Goal: Information Seeking & Learning: Learn about a topic

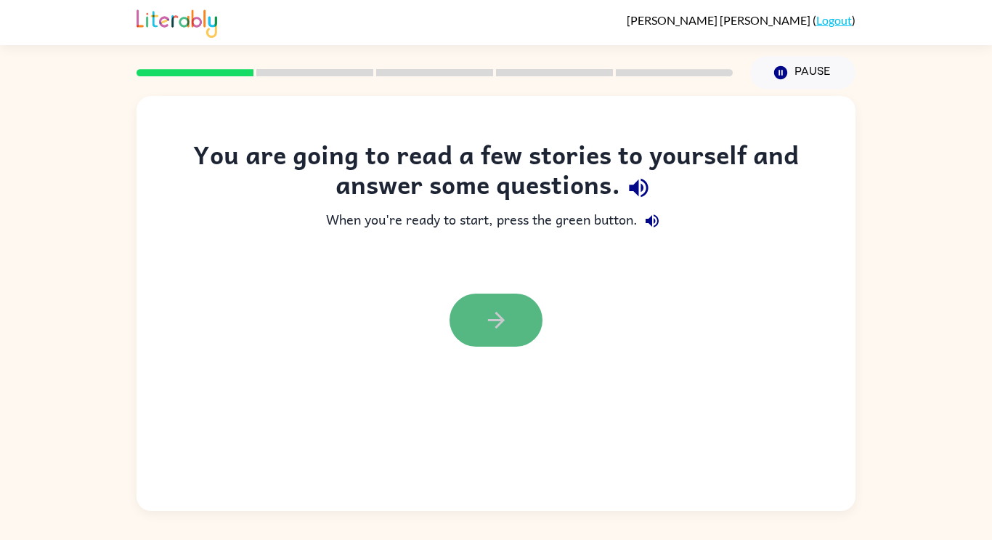
click at [492, 308] on icon "button" at bounding box center [496, 319] width 25 height 25
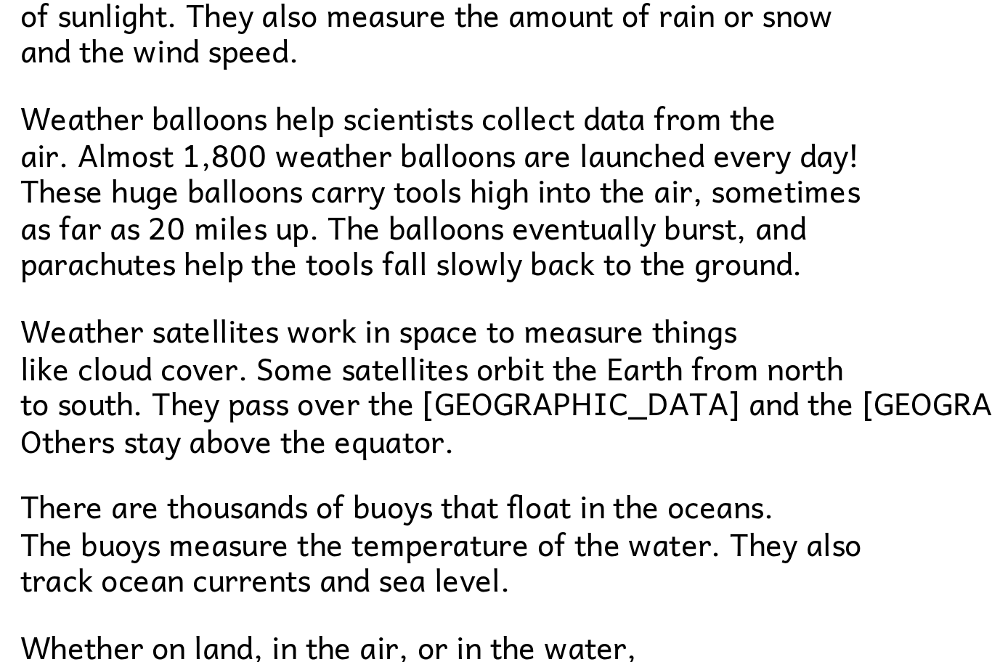
scroll to position [301, 0]
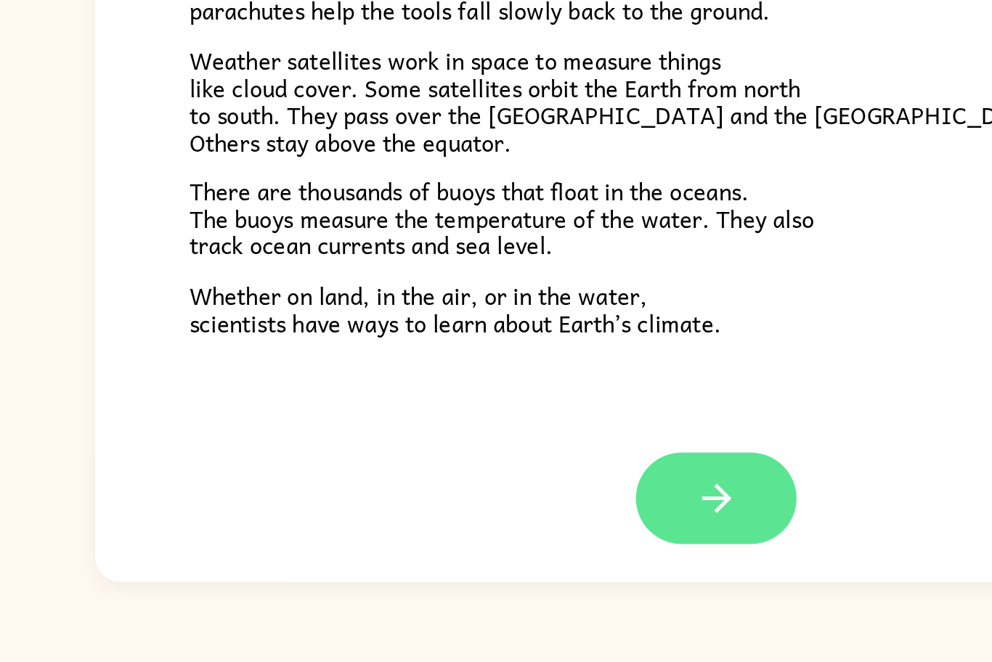
click at [477, 539] on button "button" at bounding box center [495, 566] width 93 height 53
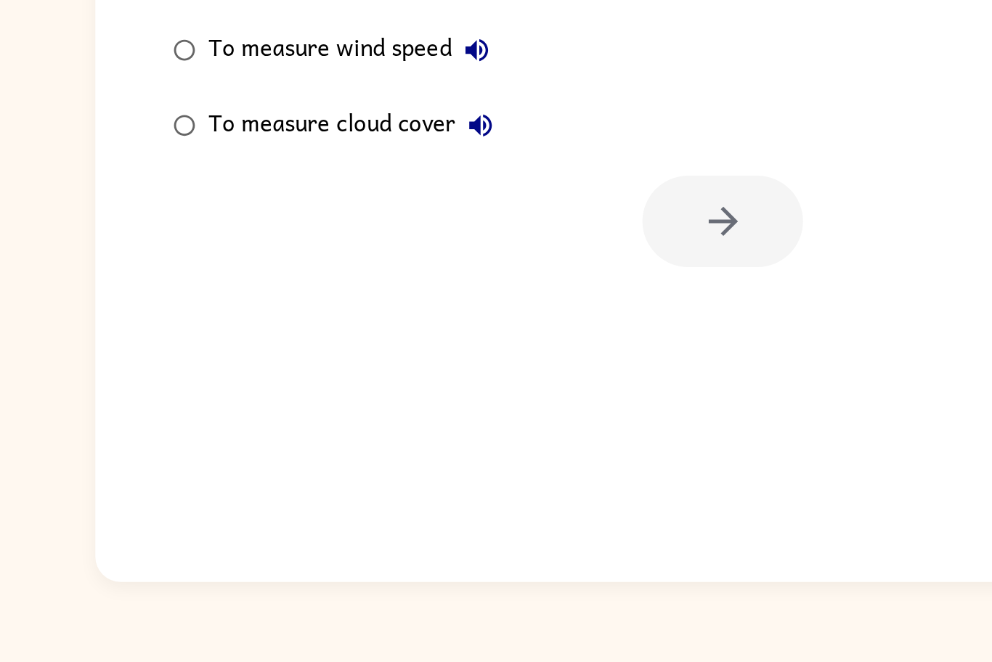
scroll to position [0, 0]
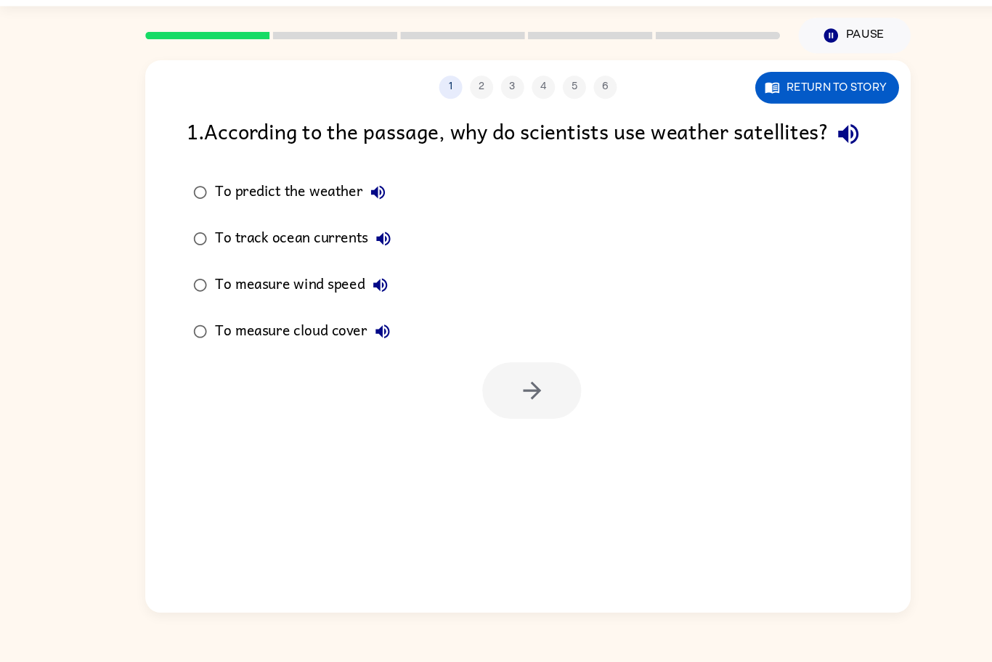
click at [287, 235] on div "To predict the weather" at bounding box center [286, 220] width 168 height 29
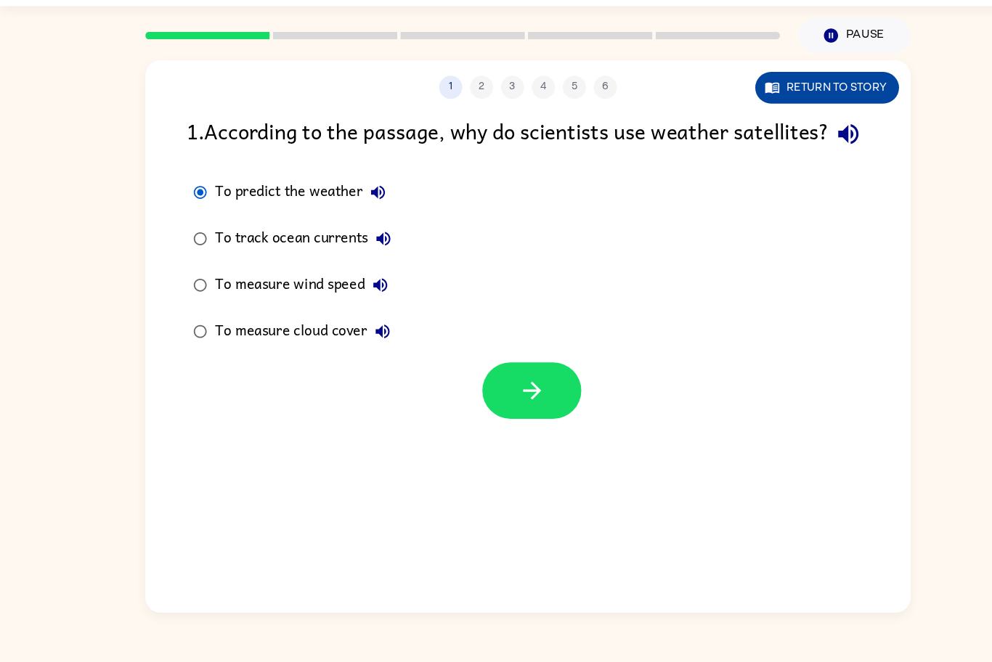
click at [805, 121] on button "Return to story" at bounding box center [776, 122] width 135 height 30
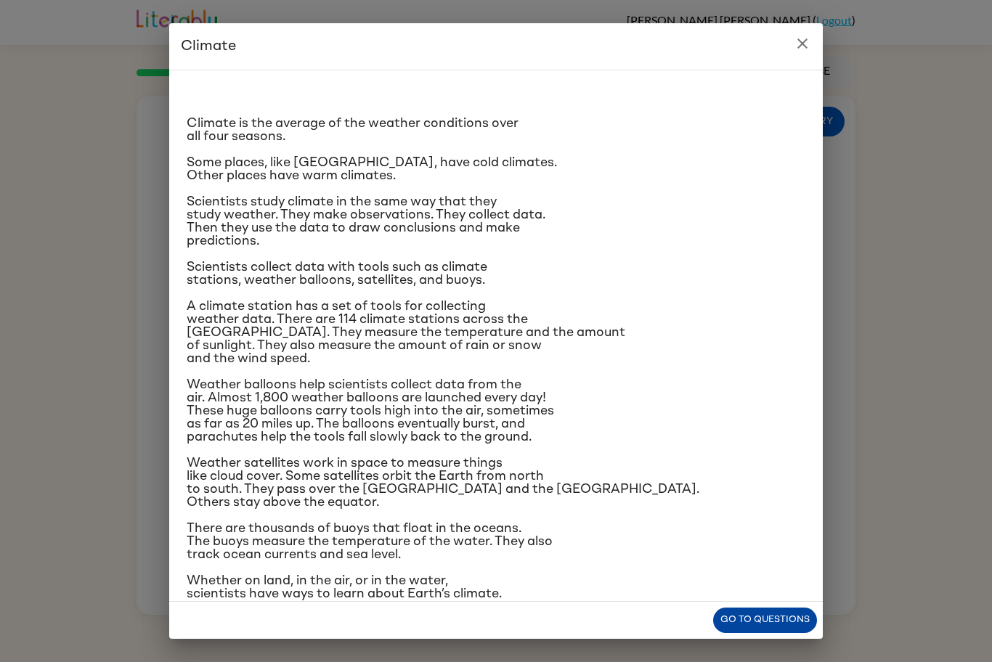
click at [757, 539] on button "Go to questions" at bounding box center [765, 620] width 104 height 25
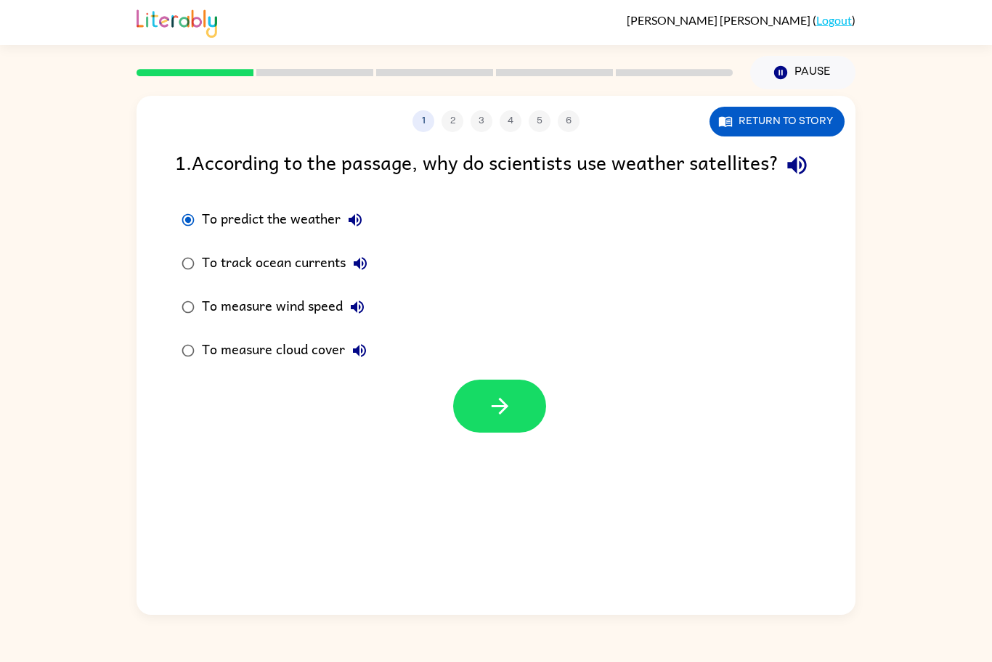
click at [287, 365] on div "To measure cloud cover" at bounding box center [288, 350] width 172 height 29
click at [502, 419] on icon "button" at bounding box center [499, 406] width 25 height 25
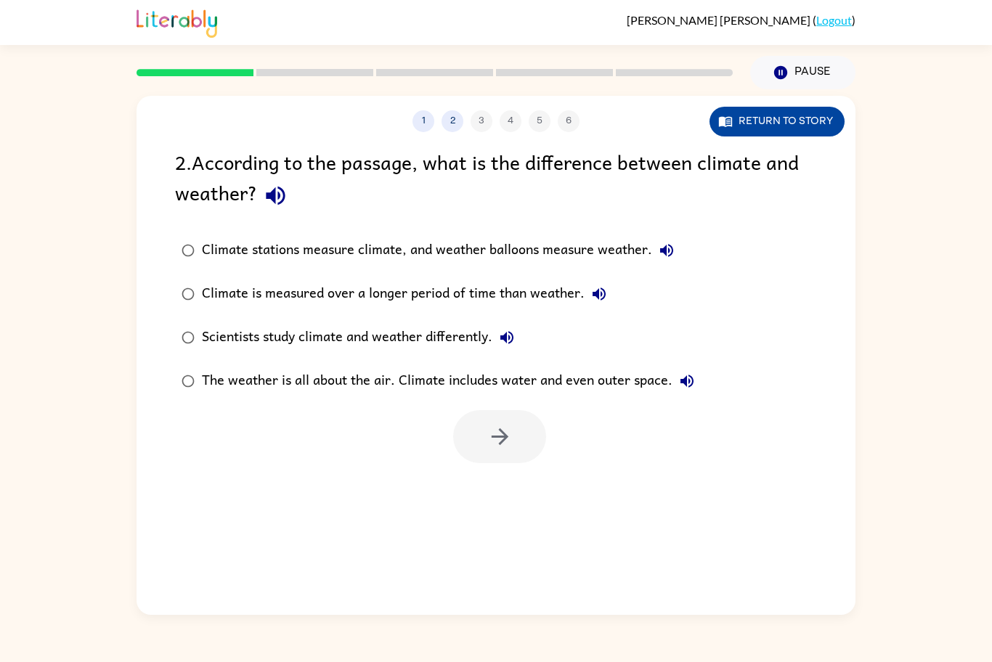
click at [822, 112] on button "Return to story" at bounding box center [776, 122] width 135 height 30
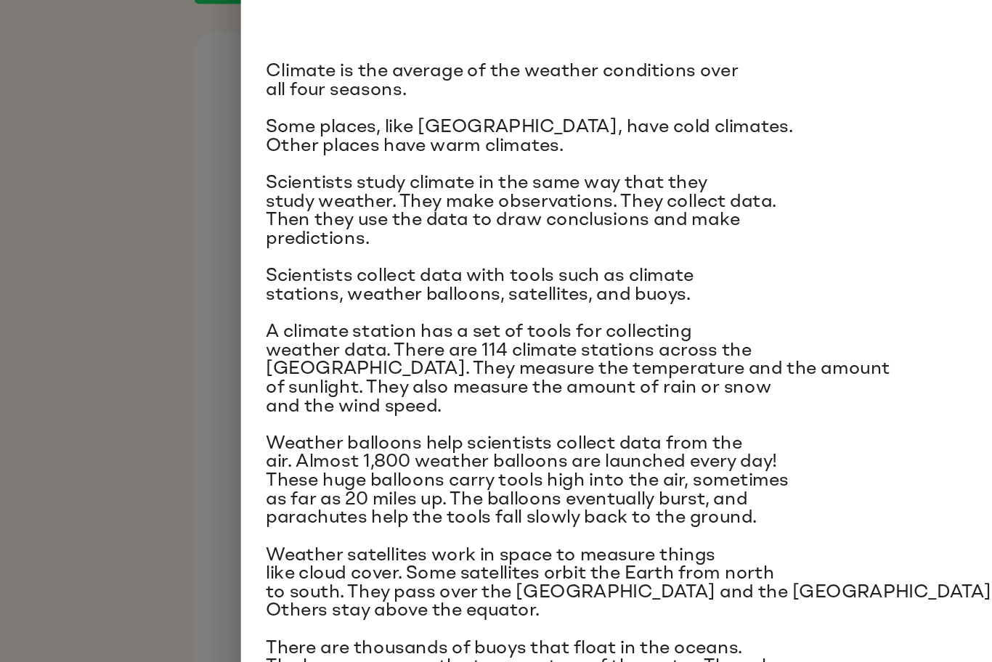
scroll to position [24, 0]
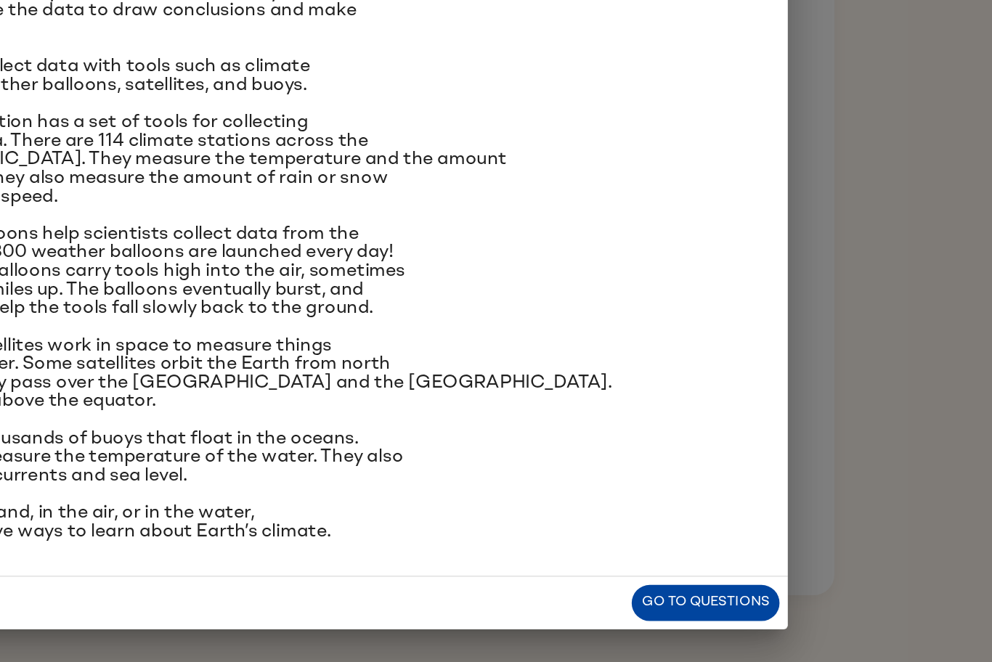
click at [757, 539] on button "Go to questions" at bounding box center [765, 620] width 104 height 25
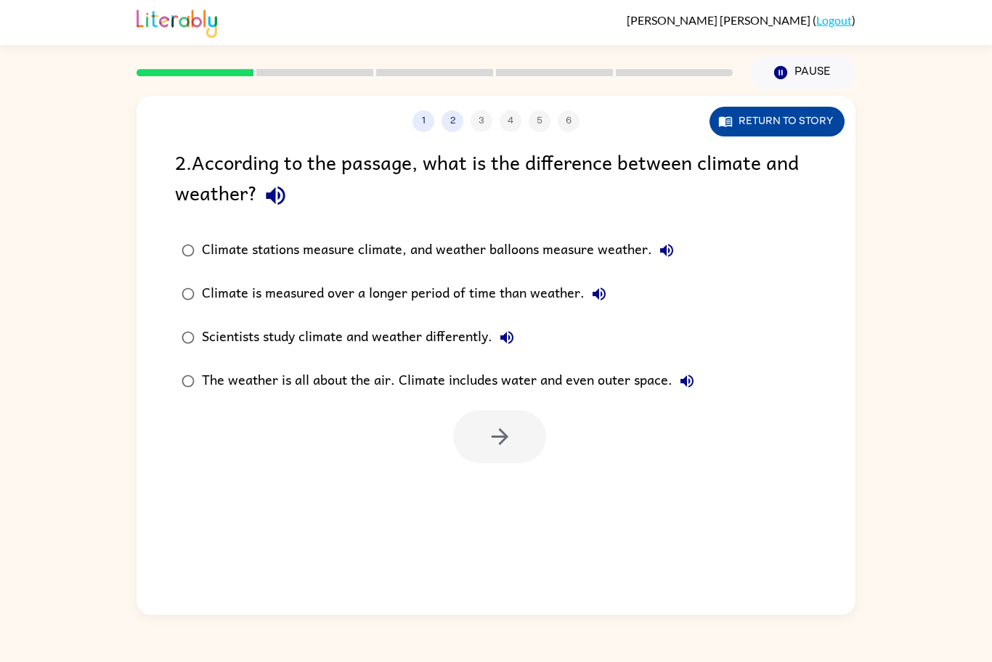
click at [768, 121] on button "Return to story" at bounding box center [776, 122] width 135 height 30
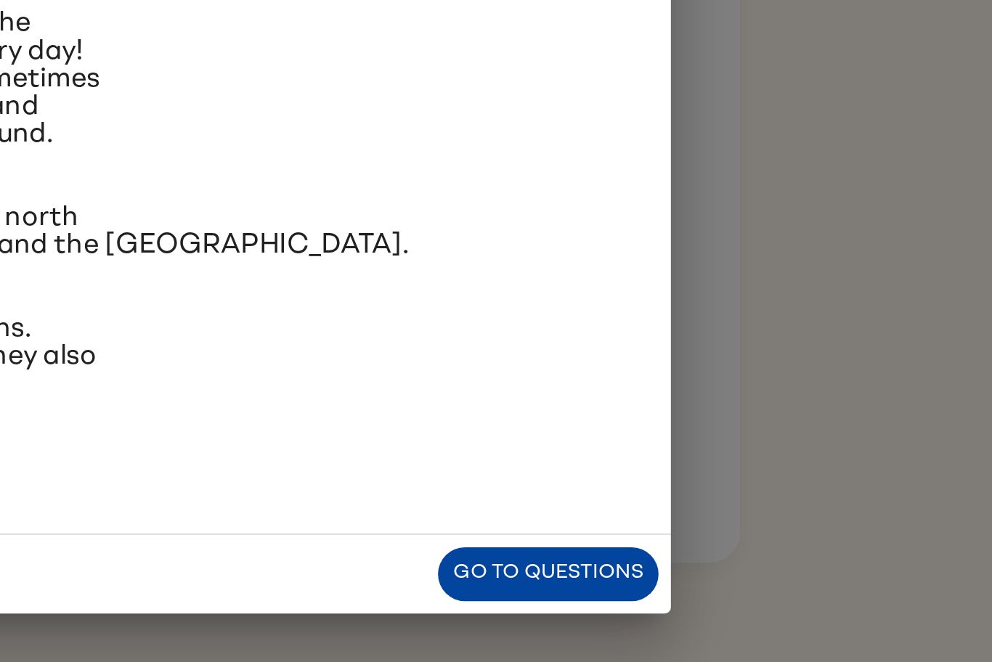
click at [731, 539] on button "Go to questions" at bounding box center [765, 620] width 104 height 25
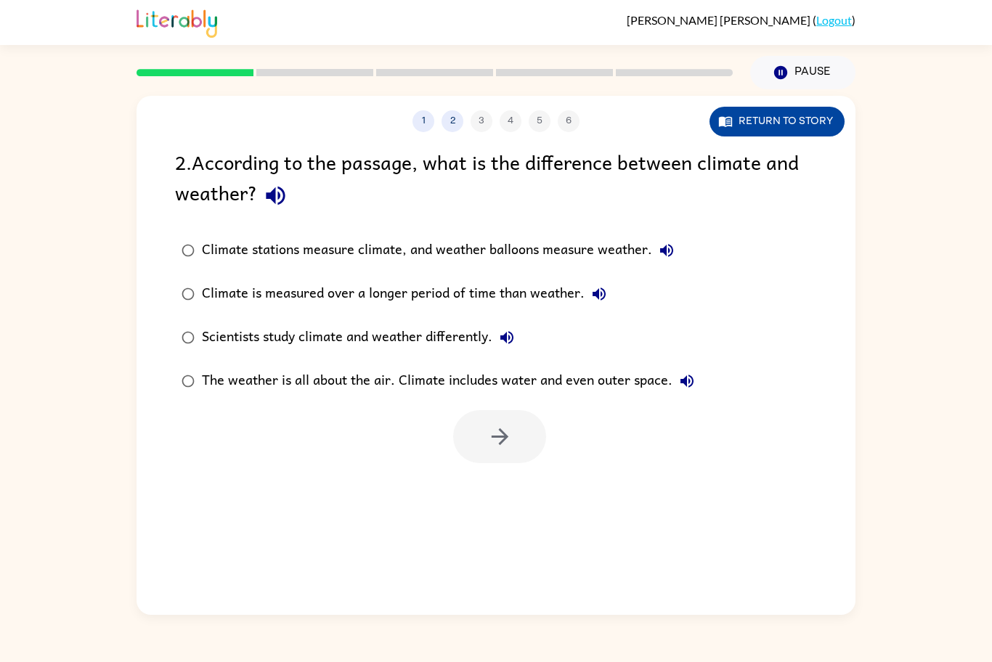
click at [802, 124] on button "Return to story" at bounding box center [776, 122] width 135 height 30
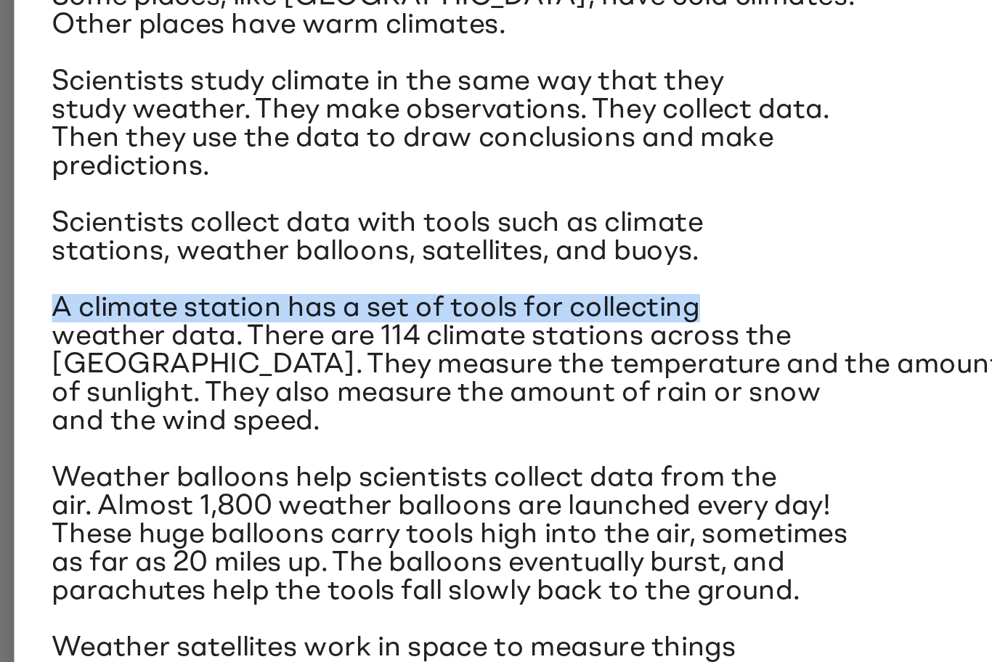
drag, startPoint x: 189, startPoint y: 306, endPoint x: 491, endPoint y: 312, distance: 302.1
click at [491, 312] on p "A climate station has a set of tools for collecting weather data. There are 114…" at bounding box center [496, 332] width 619 height 65
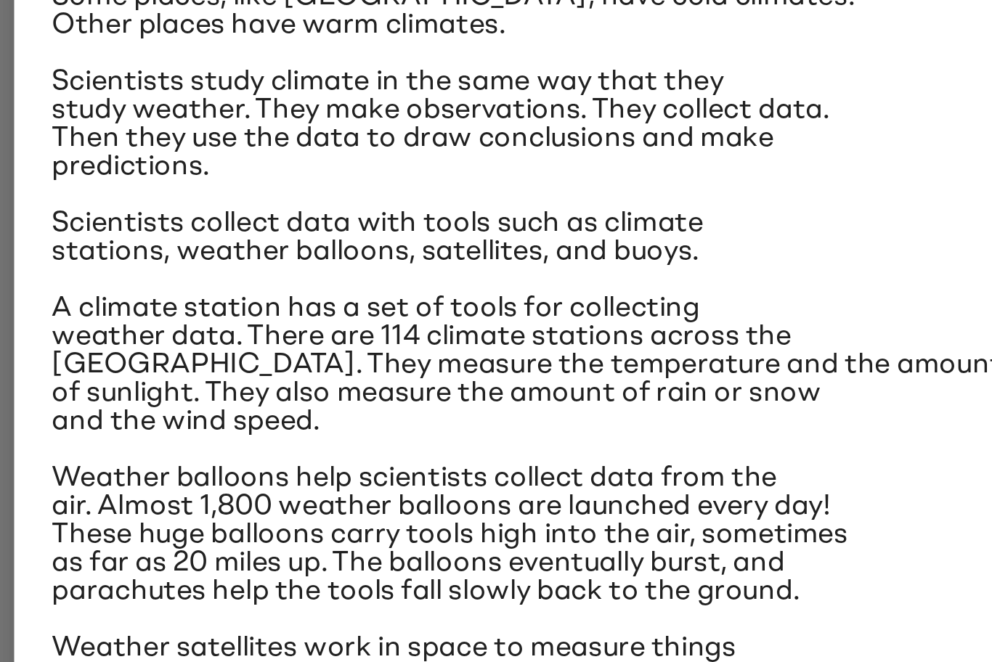
click at [191, 319] on span "A climate station has a set of tools for collecting weather data. There are 114…" at bounding box center [406, 332] width 439 height 65
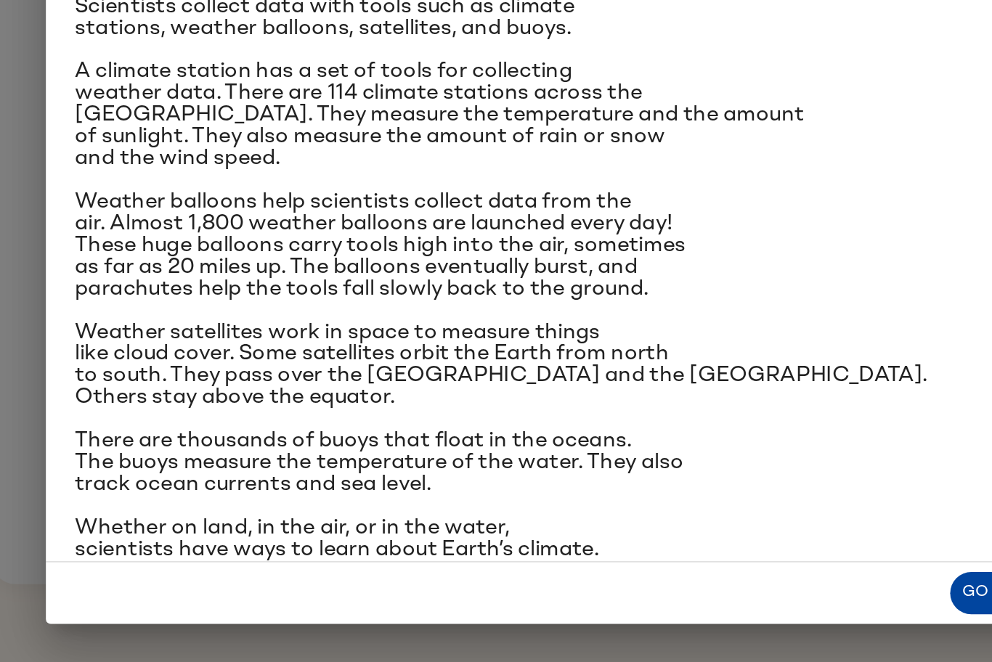
click at [731, 539] on button "Go to questions" at bounding box center [765, 620] width 104 height 25
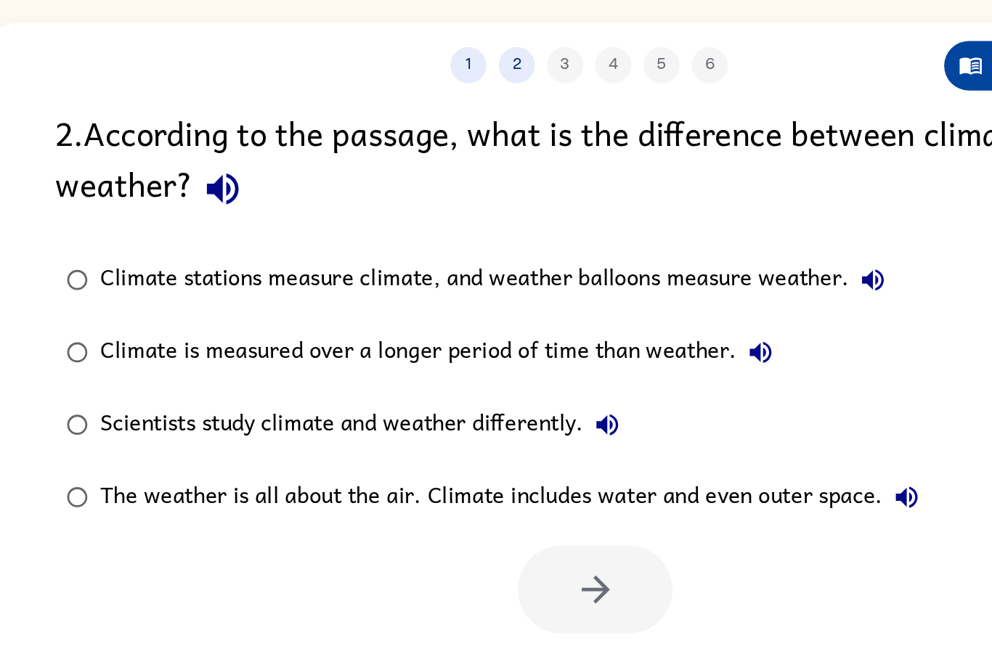
click at [719, 121] on icon "button" at bounding box center [725, 122] width 13 height 10
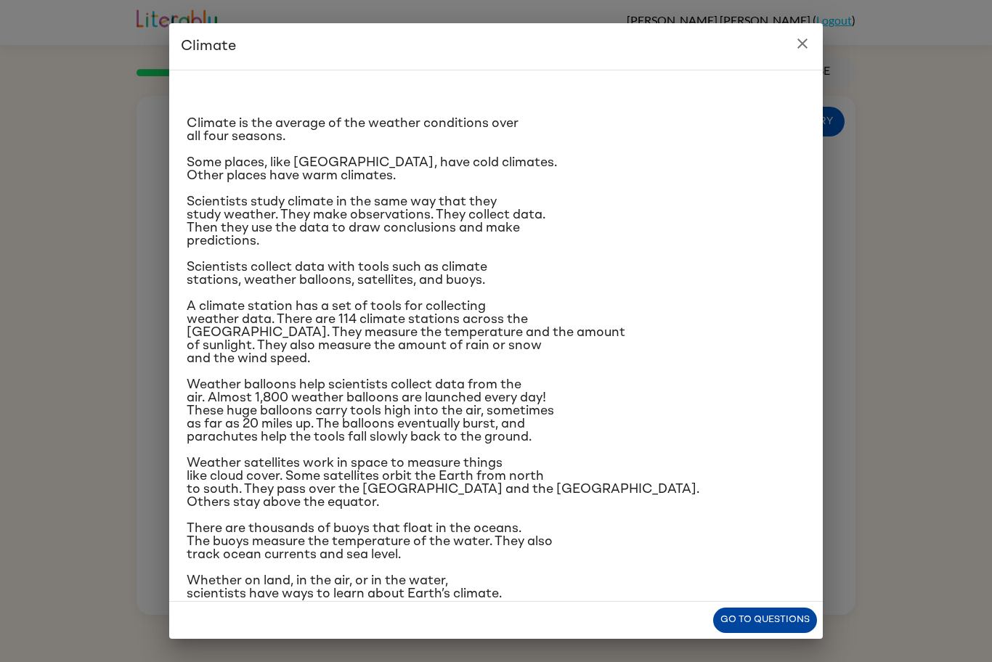
click at [786, 539] on button "Go to questions" at bounding box center [765, 620] width 104 height 25
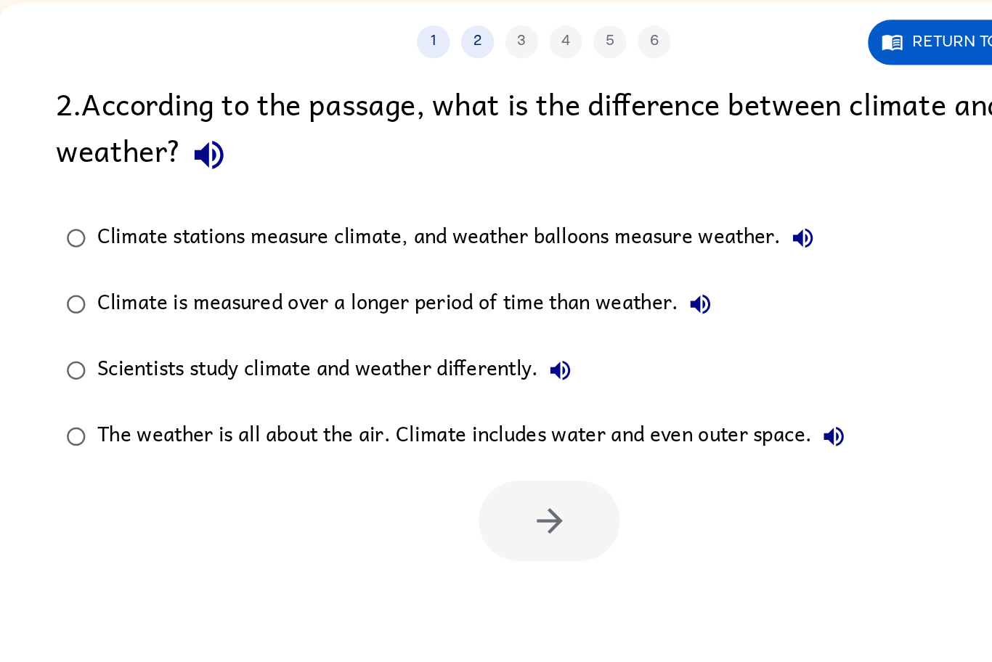
click at [600, 249] on div "Climate stations measure climate, and weather balloons measure weather." at bounding box center [441, 250] width 479 height 29
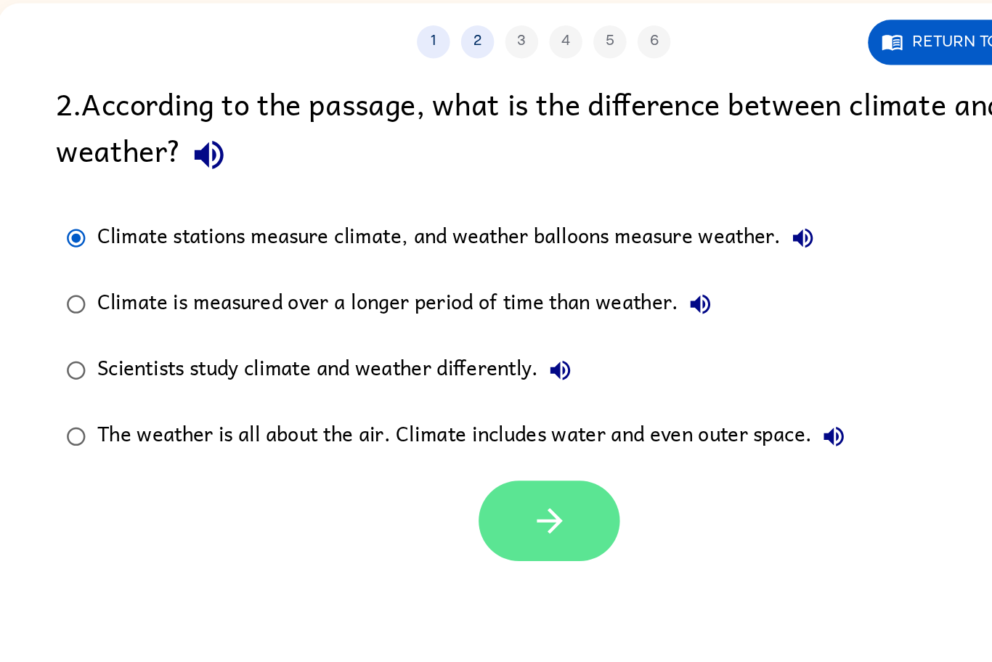
click at [501, 435] on icon "button" at bounding box center [499, 436] width 25 height 25
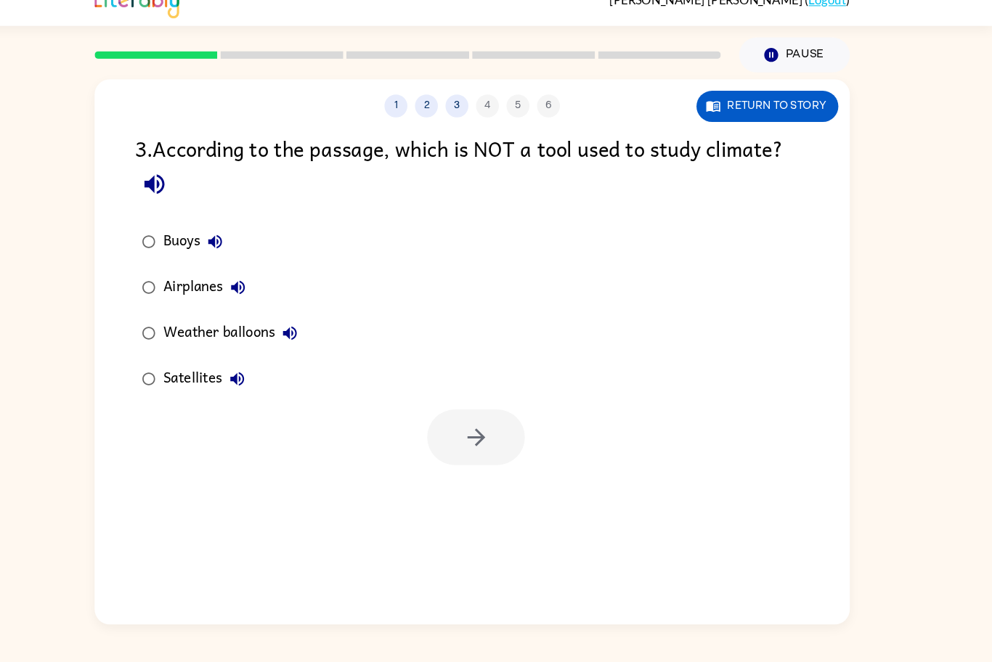
click at [231, 293] on div "Airplanes" at bounding box center [245, 294] width 86 height 29
click at [459, 397] on div "Buoys Airplanes Weather balloons Satellites" at bounding box center [515, 316] width 680 height 174
click at [479, 432] on button "button" at bounding box center [499, 436] width 93 height 53
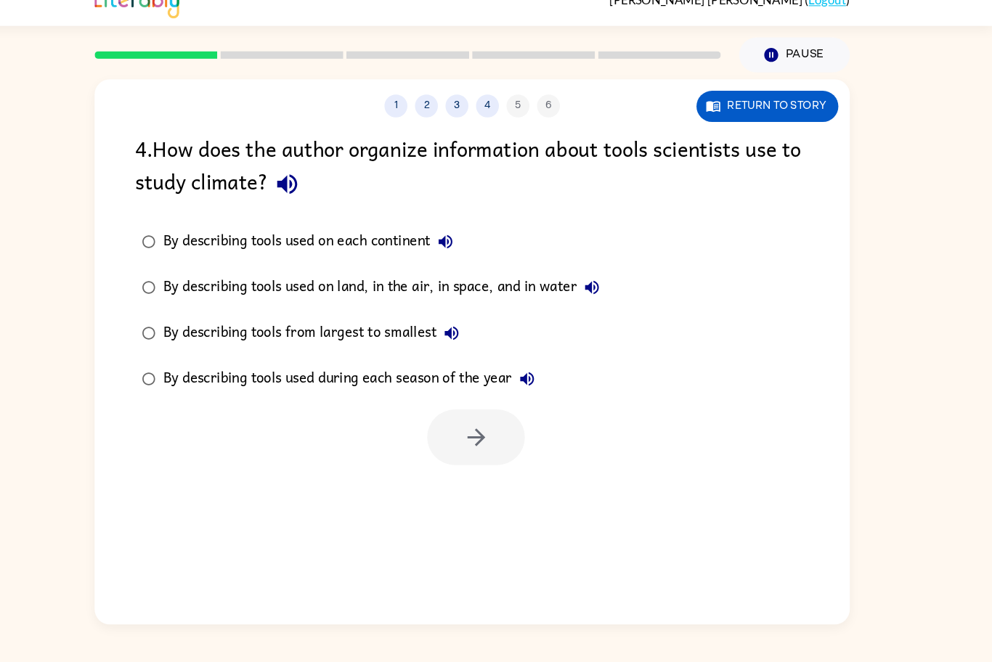
click at [395, 244] on div "By describing tools used on each continent" at bounding box center [343, 250] width 283 height 29
click at [487, 432] on icon "button" at bounding box center [499, 436] width 25 height 25
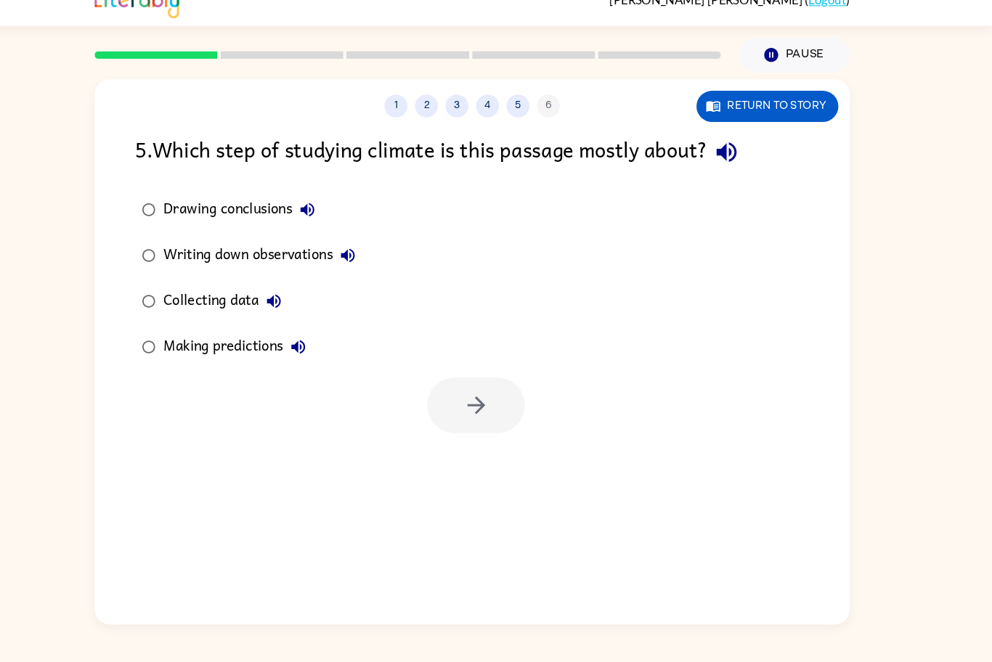
click at [272, 302] on div "Collecting data" at bounding box center [262, 307] width 120 height 29
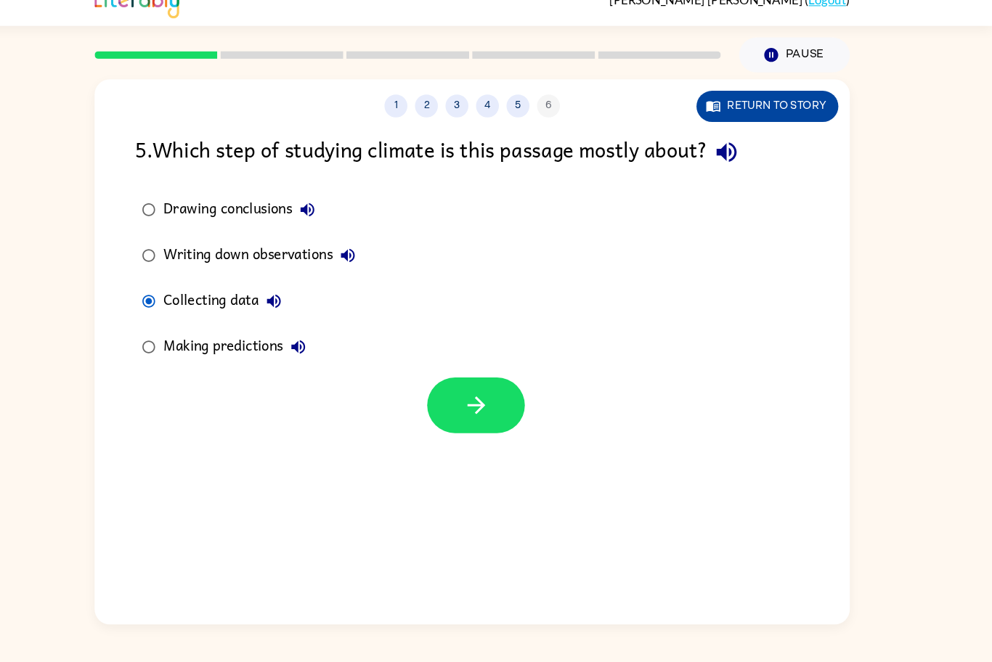
click at [798, 124] on button "Return to story" at bounding box center [776, 122] width 135 height 30
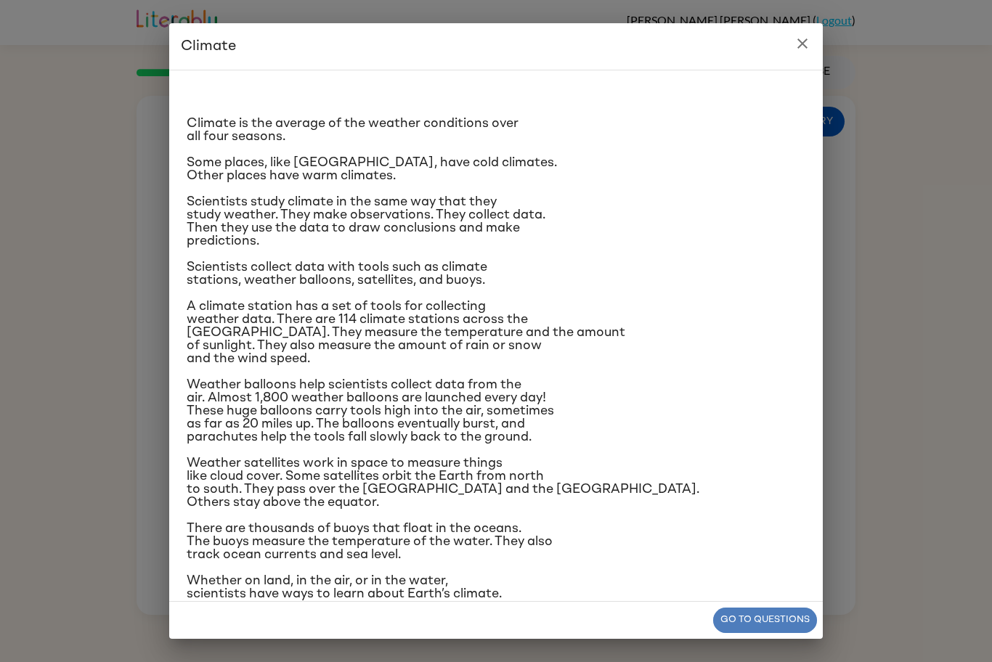
click at [776, 539] on button "Go to questions" at bounding box center [765, 620] width 104 height 25
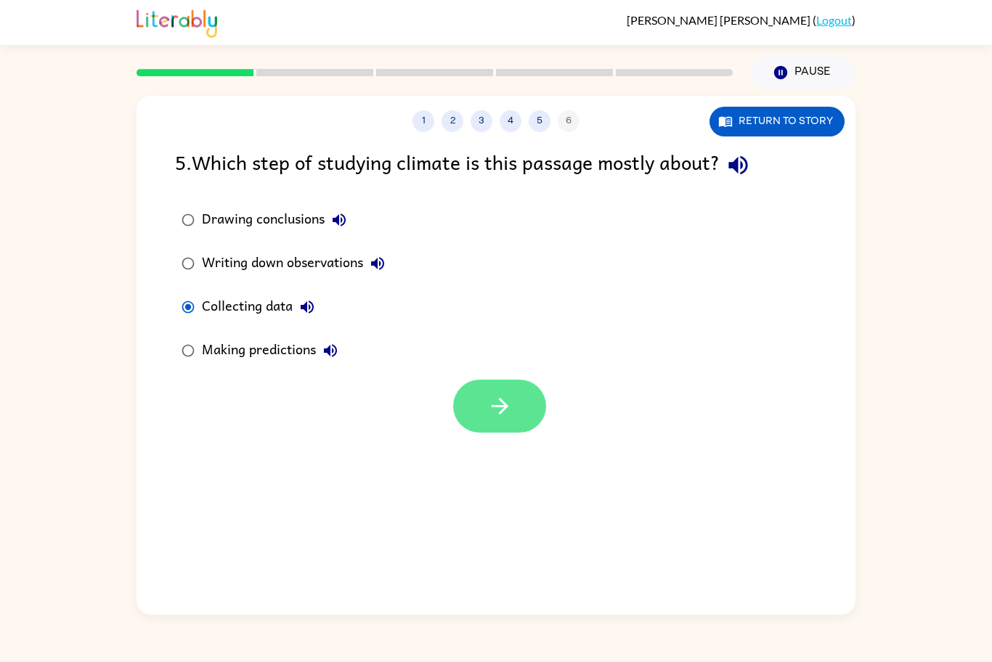
click at [533, 410] on button "button" at bounding box center [499, 406] width 93 height 53
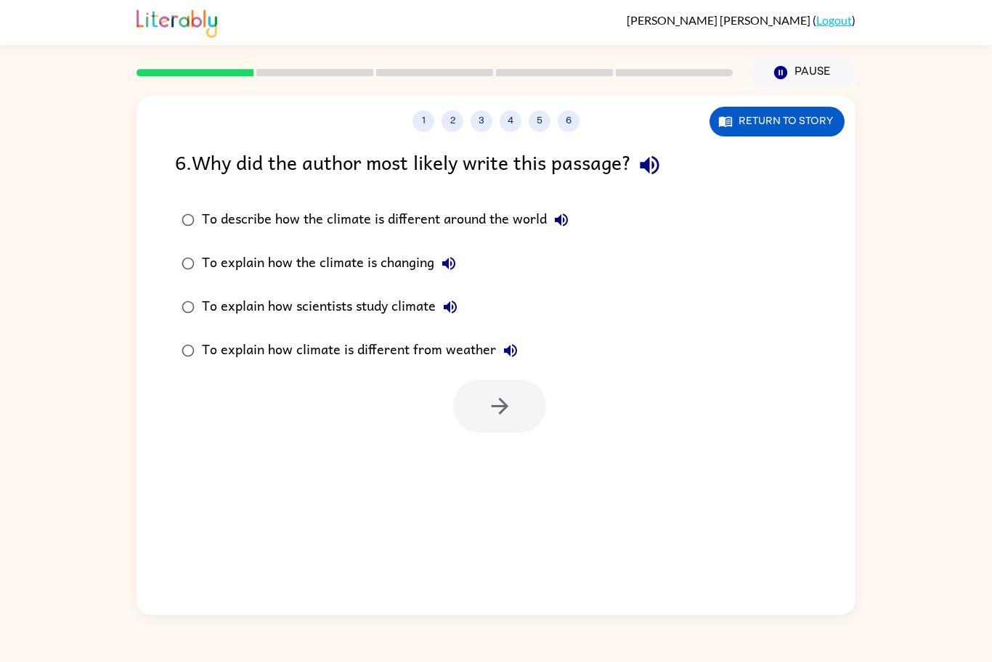
click at [399, 309] on div "To explain how scientists study climate" at bounding box center [333, 307] width 263 height 29
click at [486, 417] on button "button" at bounding box center [499, 406] width 93 height 53
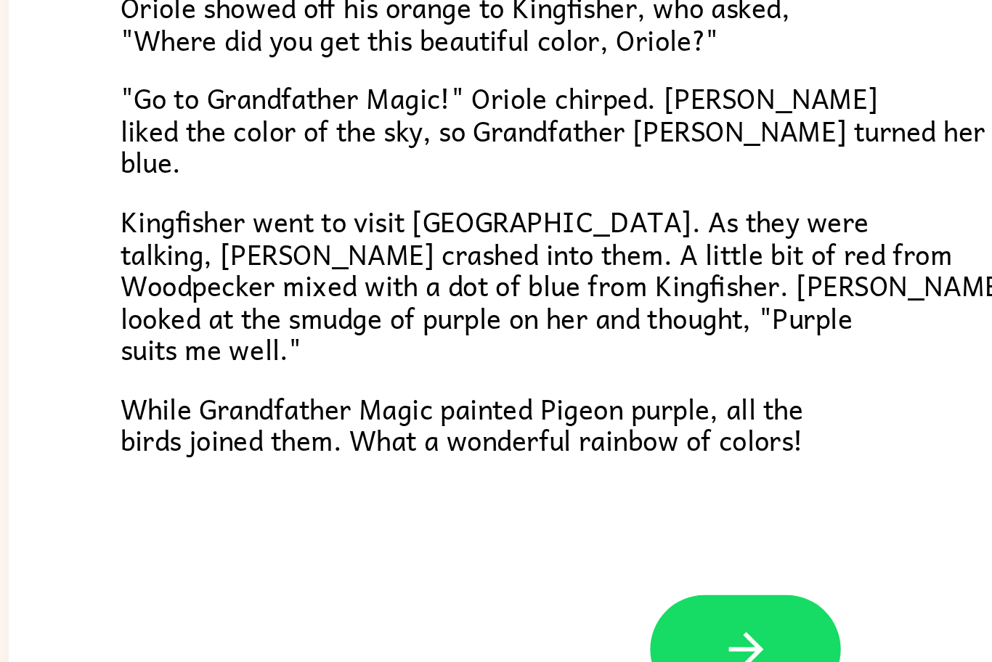
scroll to position [265, 0]
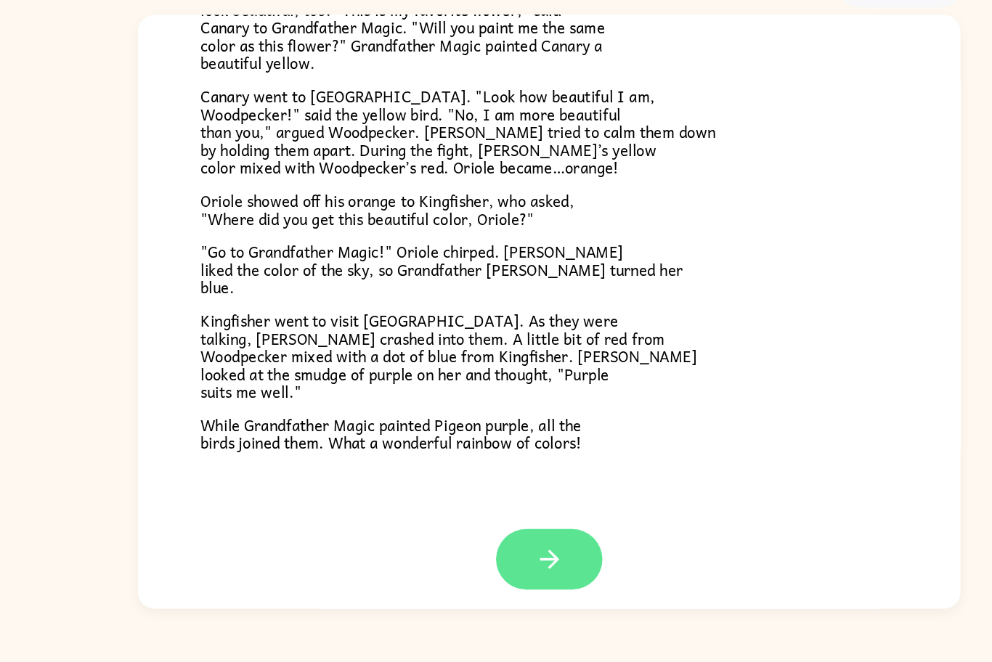
click at [497, 539] on icon "button" at bounding box center [496, 571] width 25 height 25
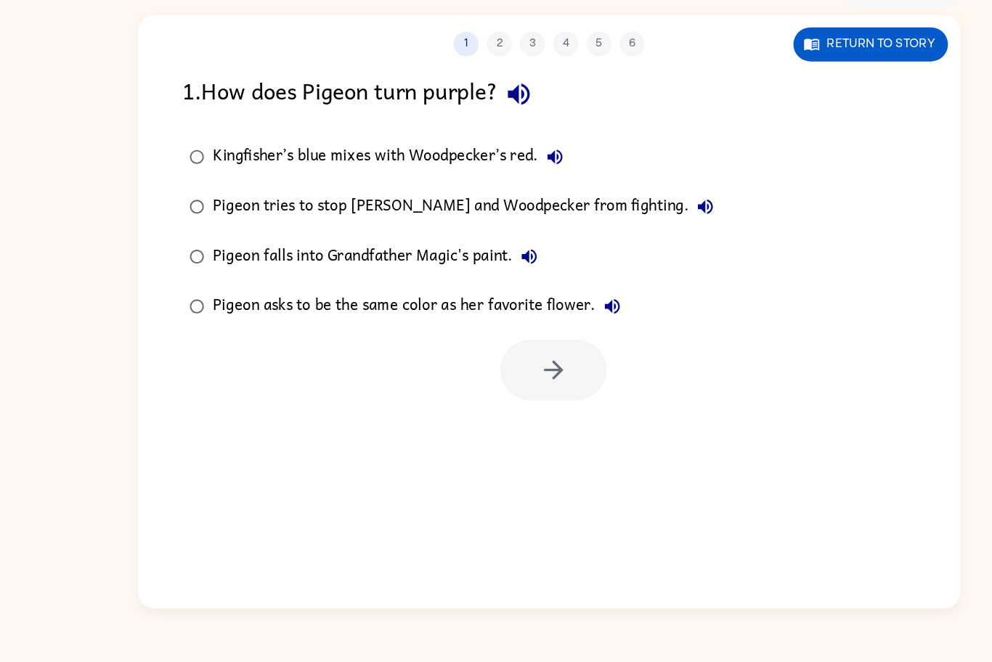
scroll to position [0, 0]
click at [792, 123] on button "Return to story" at bounding box center [776, 122] width 135 height 30
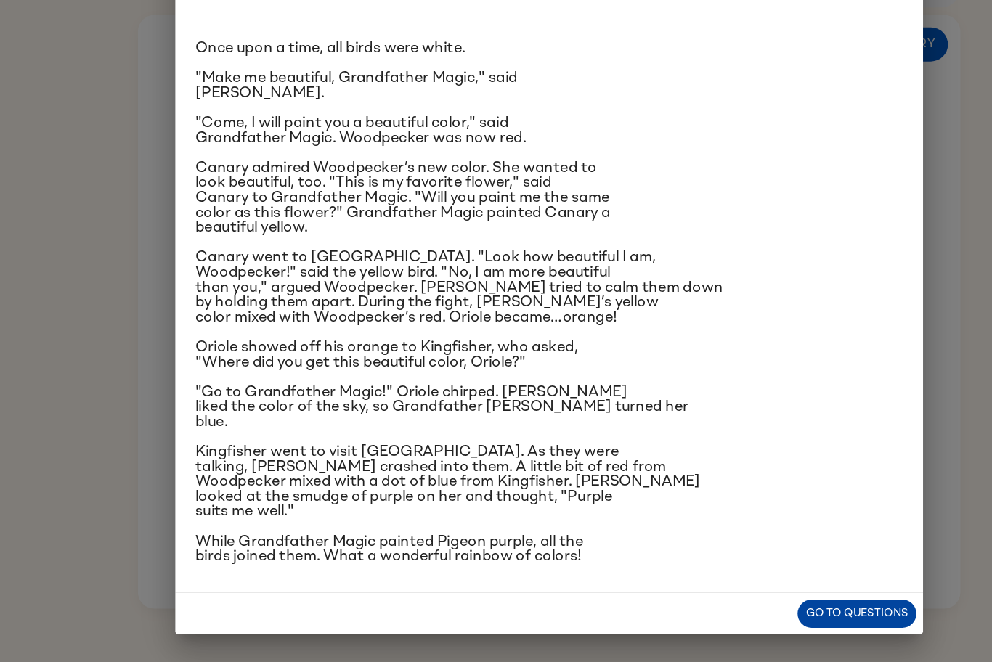
click at [769, 539] on button "Go to questions" at bounding box center [765, 619] width 104 height 25
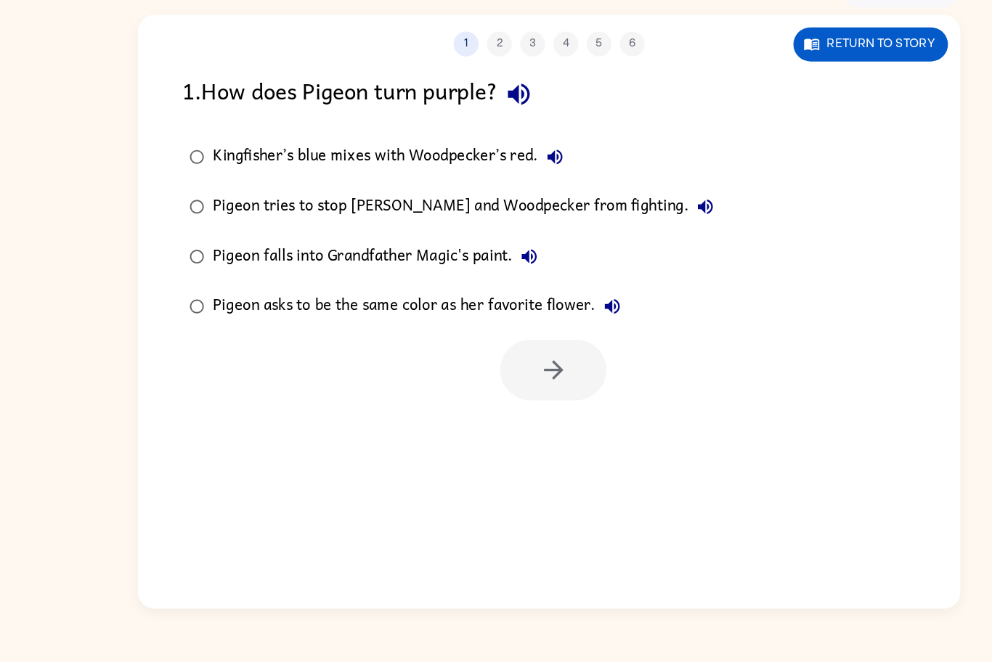
click at [419, 235] on label "Kingfisher’s blue mixes with Woodpecker’s red." at bounding box center [410, 220] width 487 height 44
click at [532, 407] on button "button" at bounding box center [499, 406] width 93 height 53
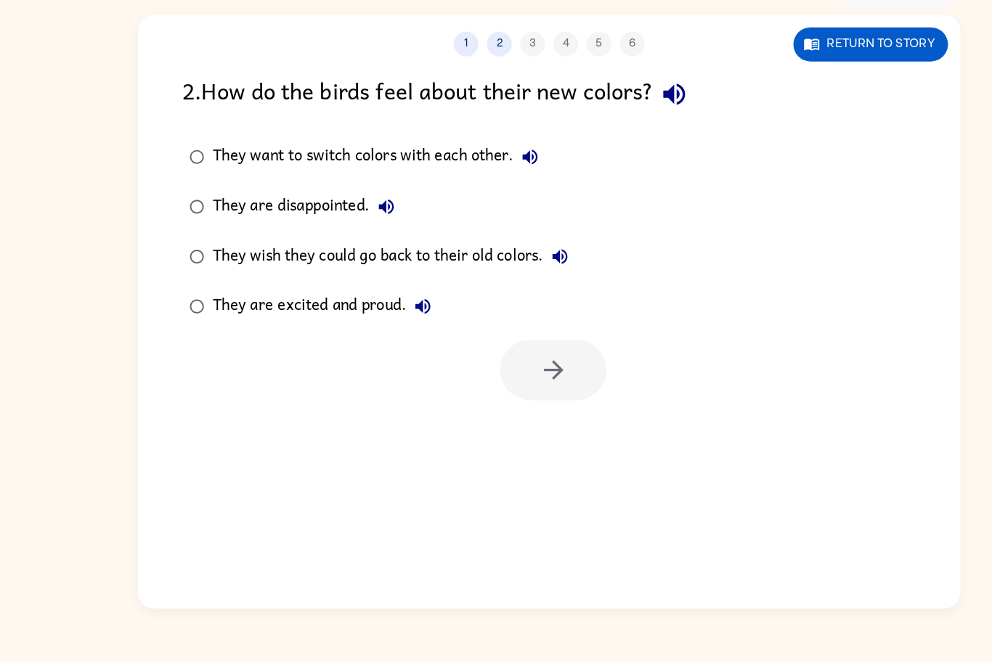
click at [249, 365] on div "They are excited and proud." at bounding box center [301, 350] width 198 height 29
click at [481, 392] on button "button" at bounding box center [499, 406] width 93 height 53
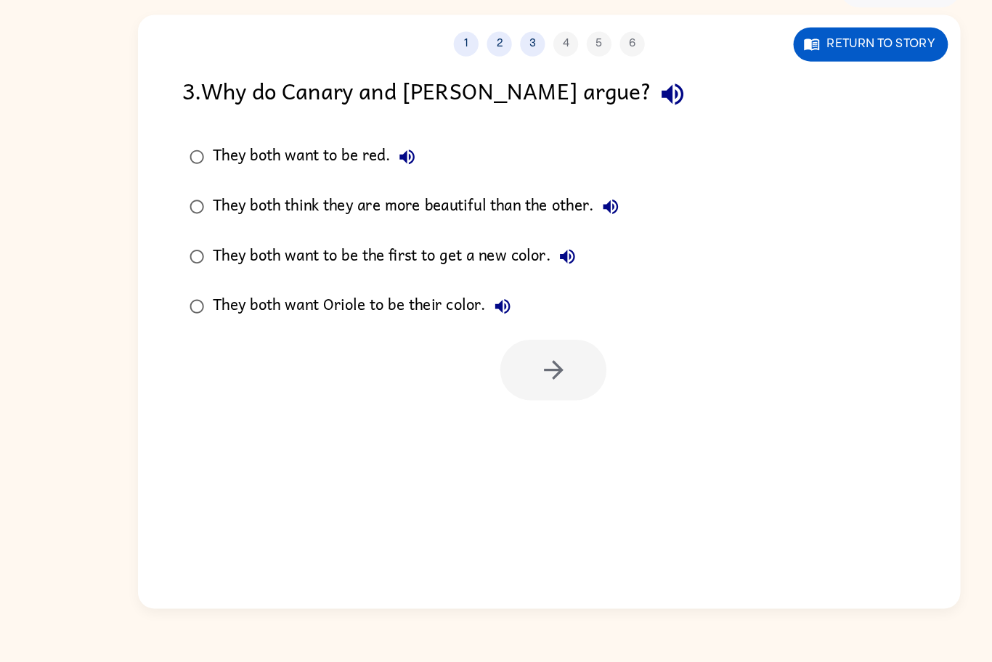
click at [467, 260] on div "They both think they are more beautiful than the other." at bounding box center [383, 263] width 362 height 29
click at [502, 402] on icon "button" at bounding box center [499, 406] width 17 height 17
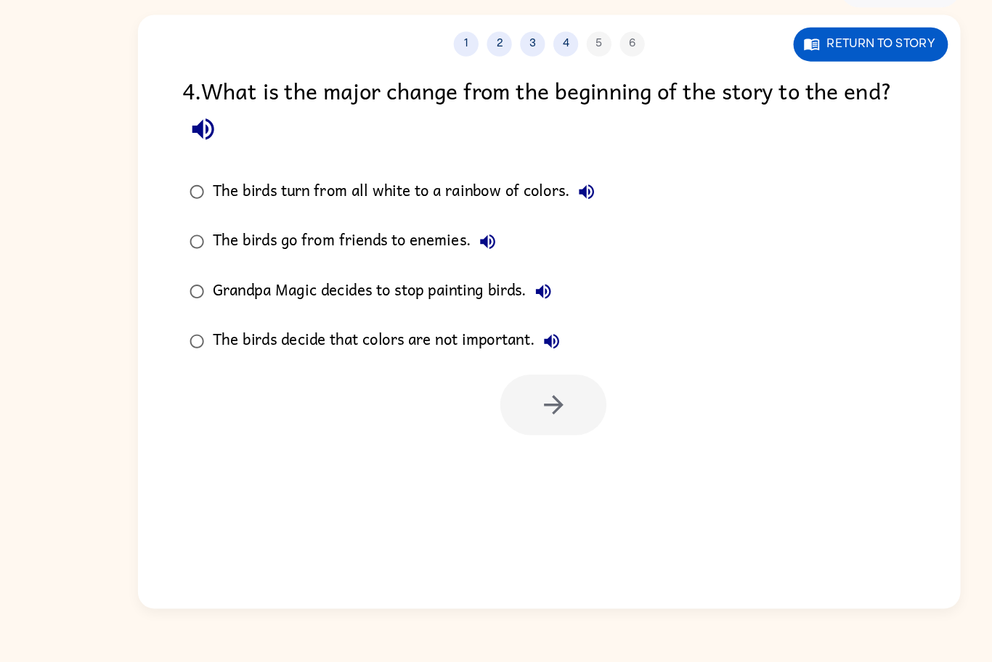
click at [426, 250] on div "The birds turn from all white to a rainbow of colors." at bounding box center [372, 250] width 341 height 29
click at [495, 458] on button "button" at bounding box center [499, 436] width 93 height 53
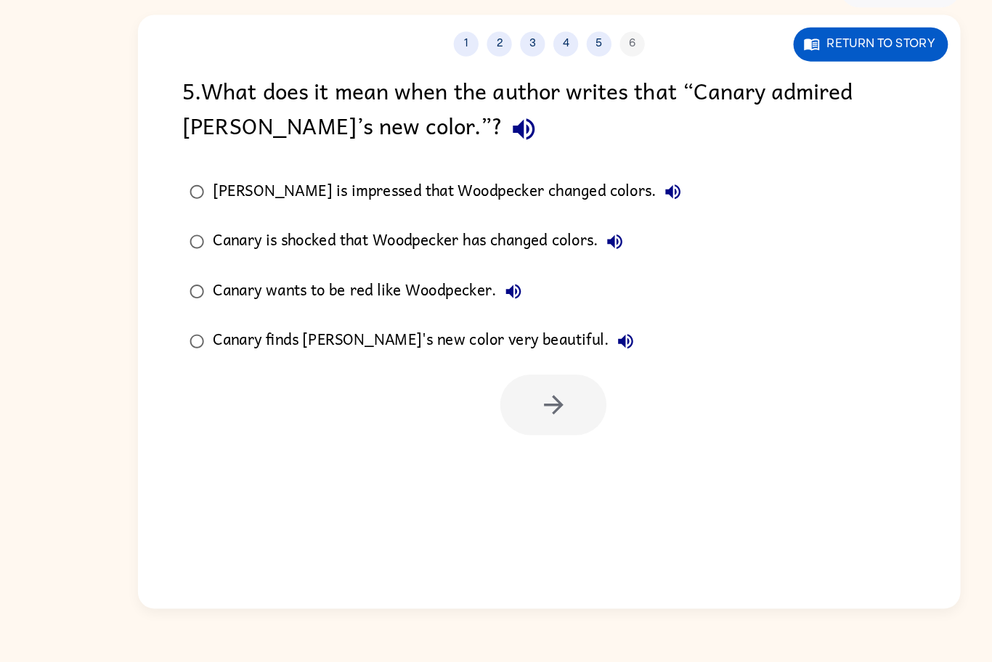
click at [348, 402] on label "Canary finds [PERSON_NAME]'s new color very beautiful." at bounding box center [396, 381] width 459 height 44
click at [510, 434] on icon "button" at bounding box center [499, 436] width 25 height 25
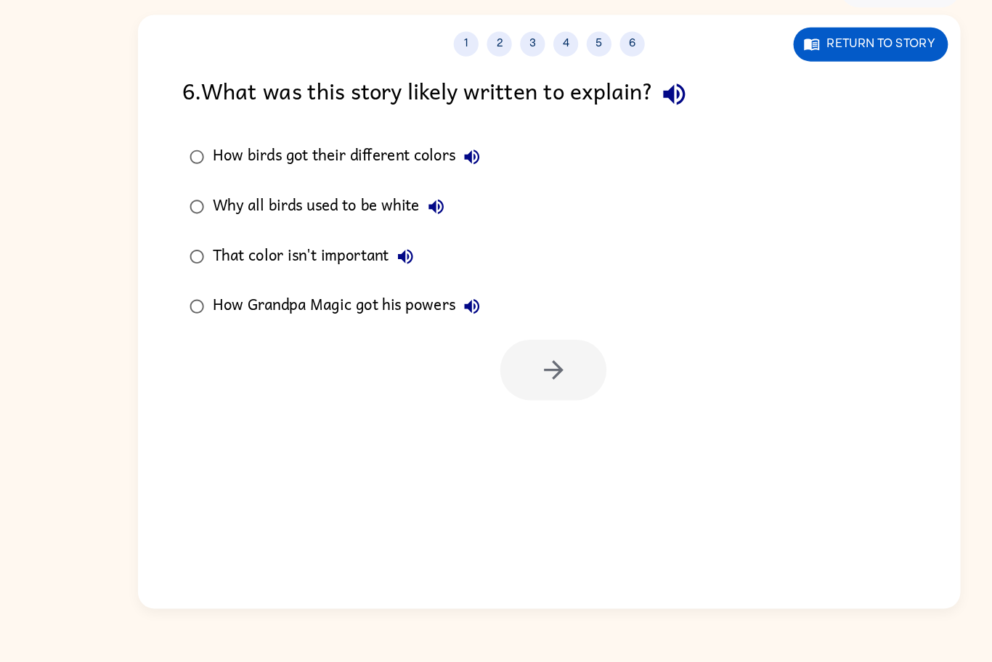
click at [381, 209] on div "How birds got their different colors" at bounding box center [322, 220] width 241 height 29
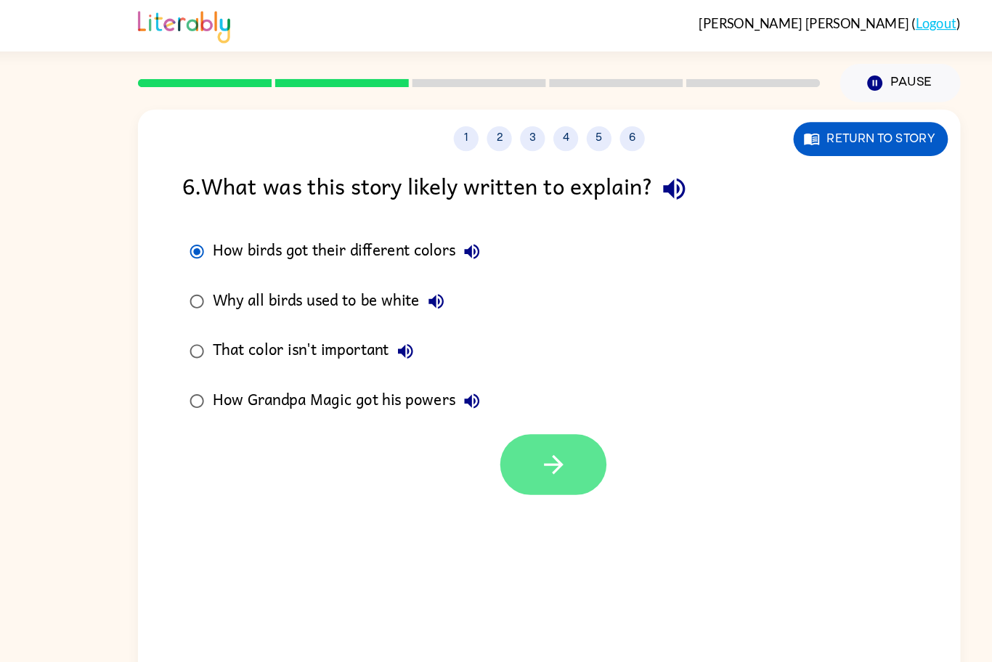
click at [499, 407] on icon "button" at bounding box center [499, 406] width 17 height 17
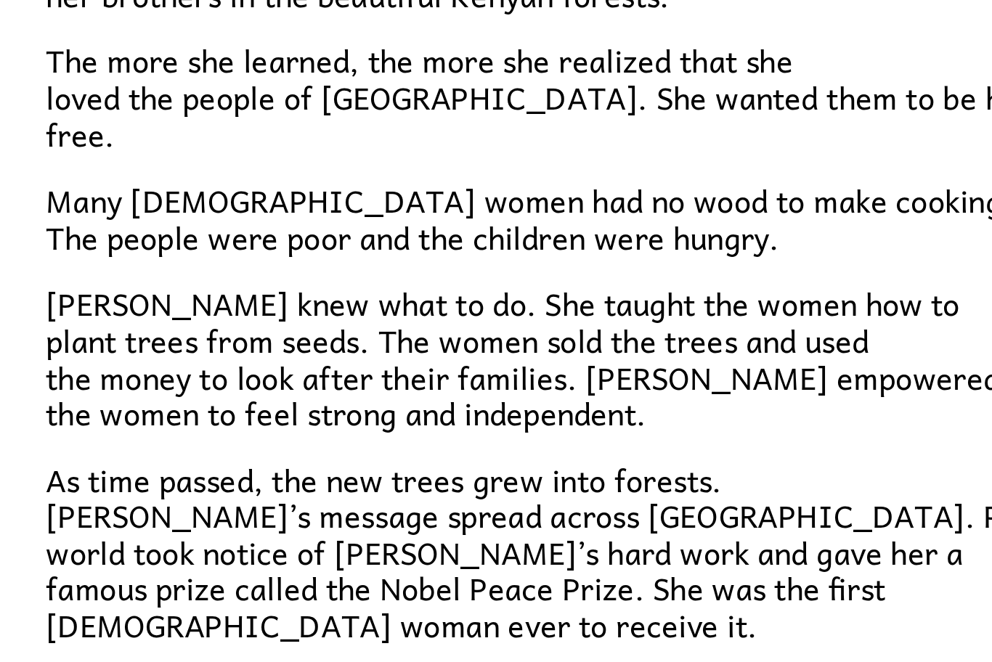
scroll to position [304, 0]
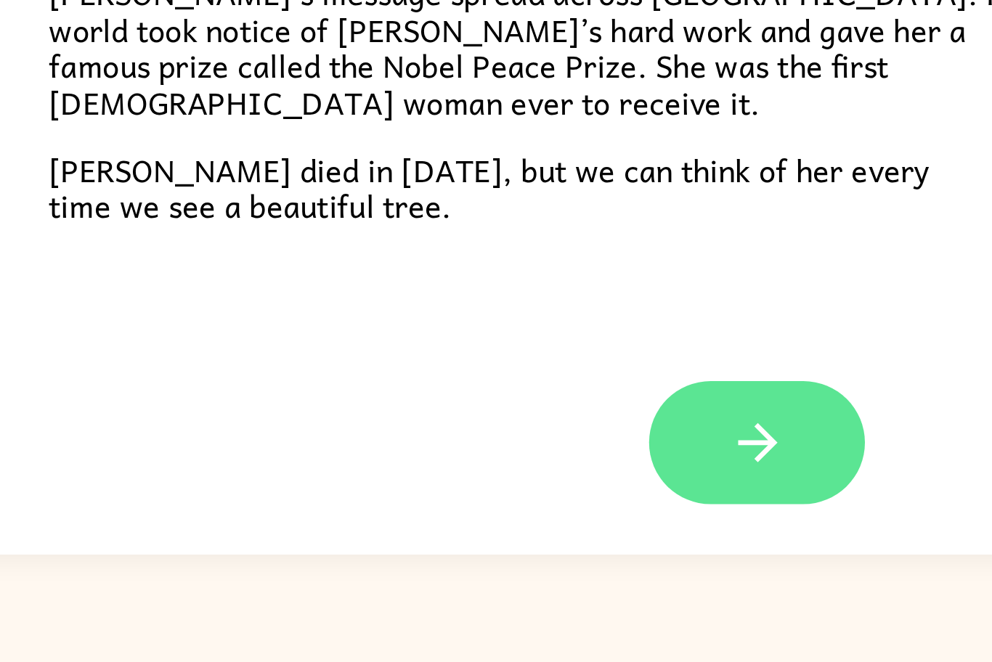
click at [514, 539] on button "button" at bounding box center [495, 566] width 93 height 53
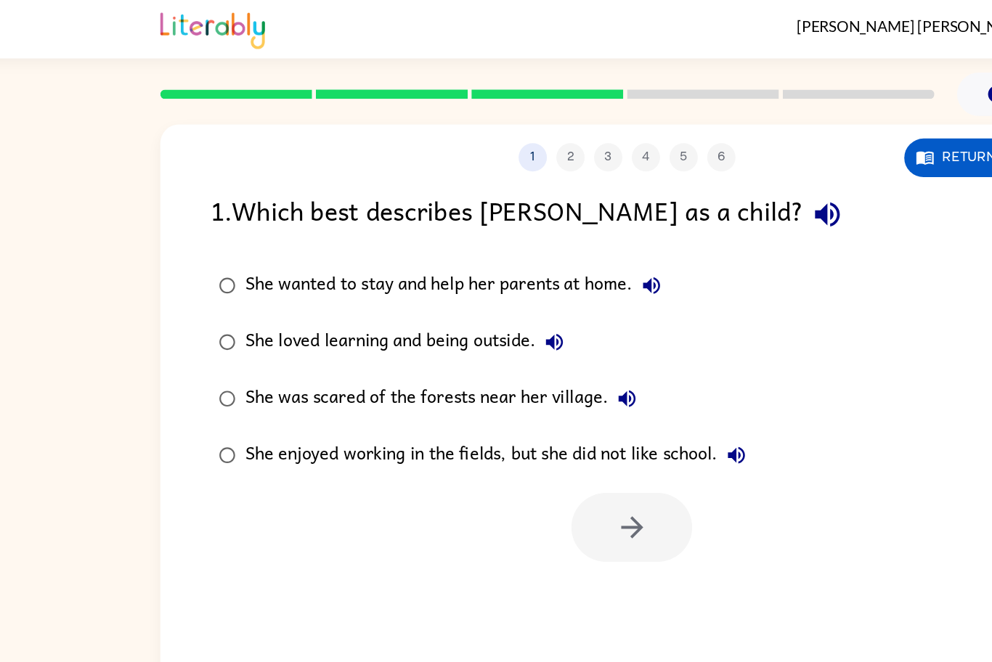
click at [401, 261] on div "She loved learning and being outside." at bounding box center [328, 263] width 253 height 29
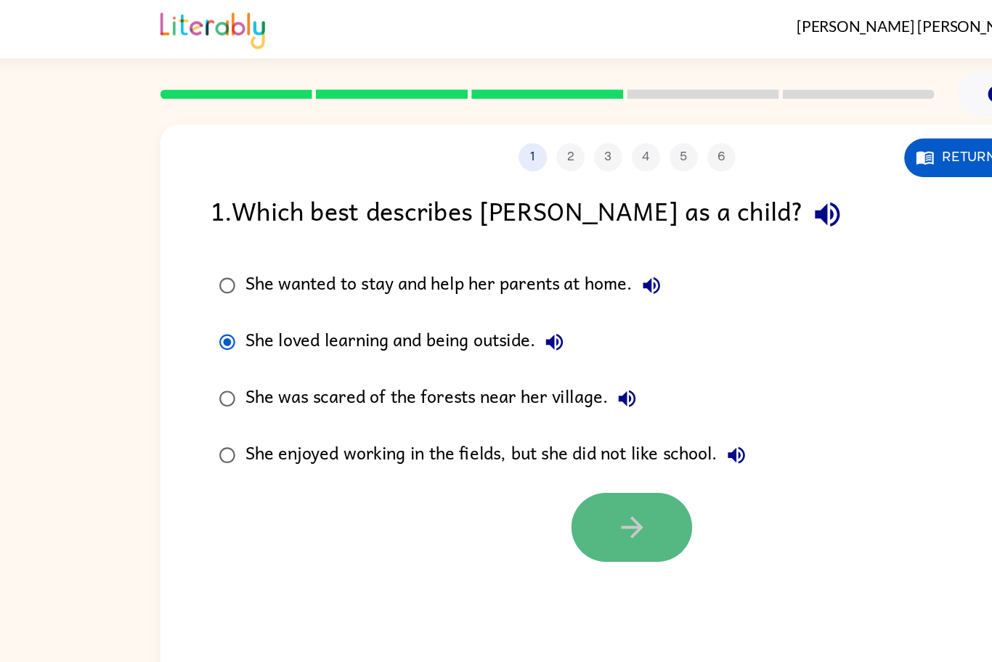
click at [517, 406] on button "button" at bounding box center [499, 406] width 93 height 53
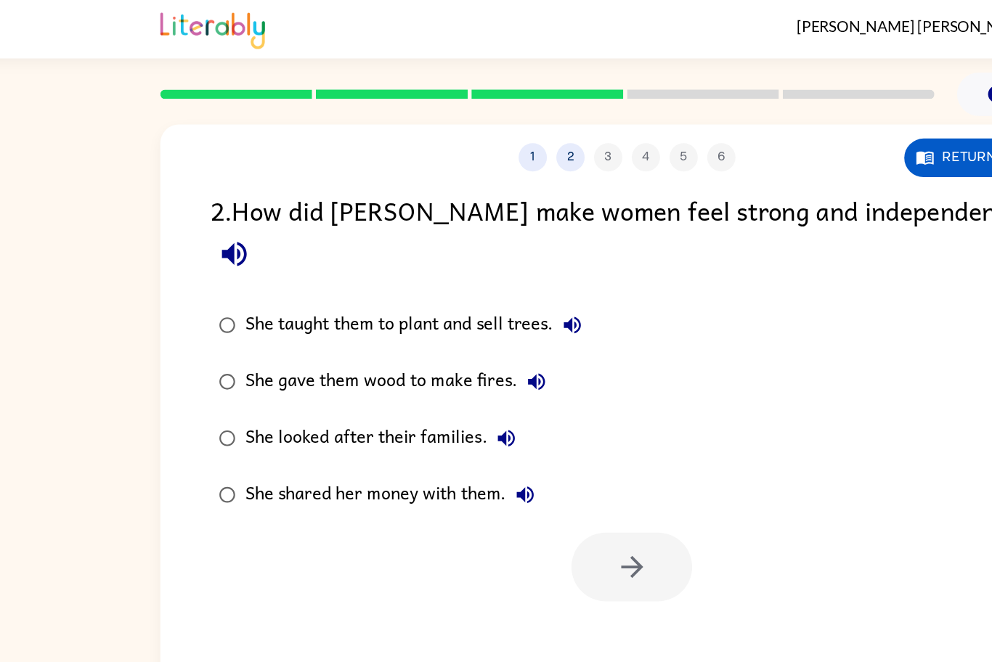
click at [384, 236] on div "She taught them to plant and sell trees." at bounding box center [335, 250] width 267 height 29
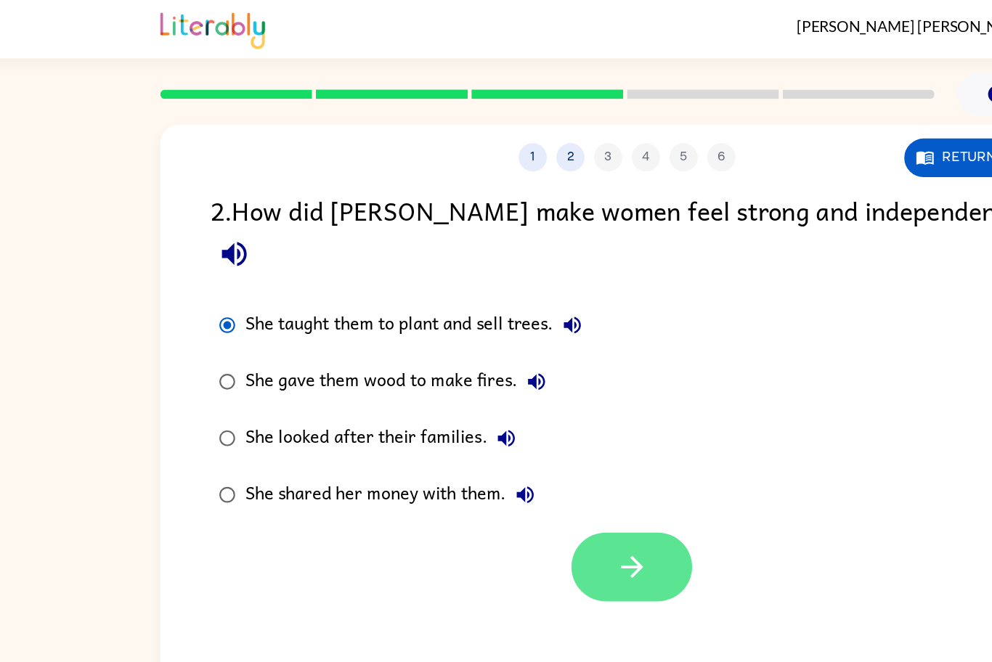
click at [503, 424] on icon "button" at bounding box center [499, 436] width 25 height 25
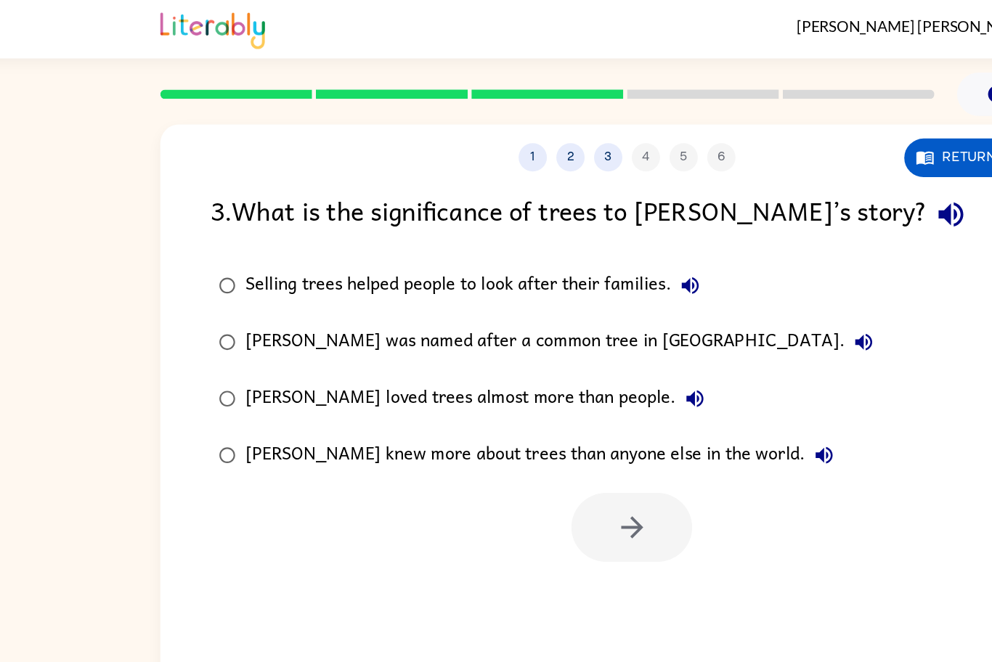
click at [468, 217] on div "Selling trees helped people to look after their families." at bounding box center [380, 220] width 357 height 29
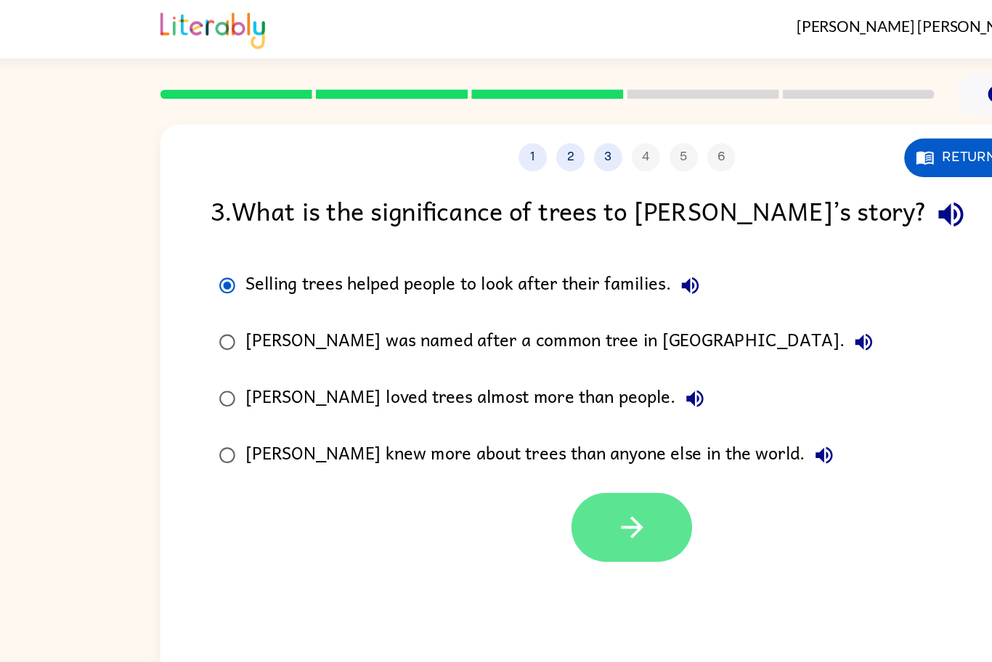
click at [509, 396] on icon "button" at bounding box center [499, 406] width 25 height 25
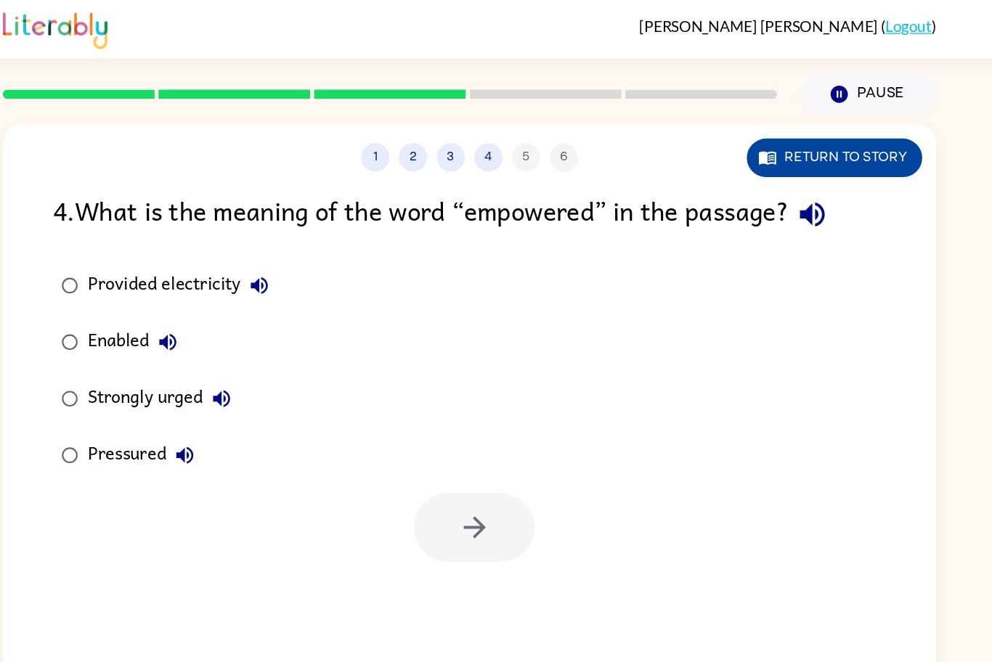
click at [810, 130] on button "Return to story" at bounding box center [776, 122] width 135 height 30
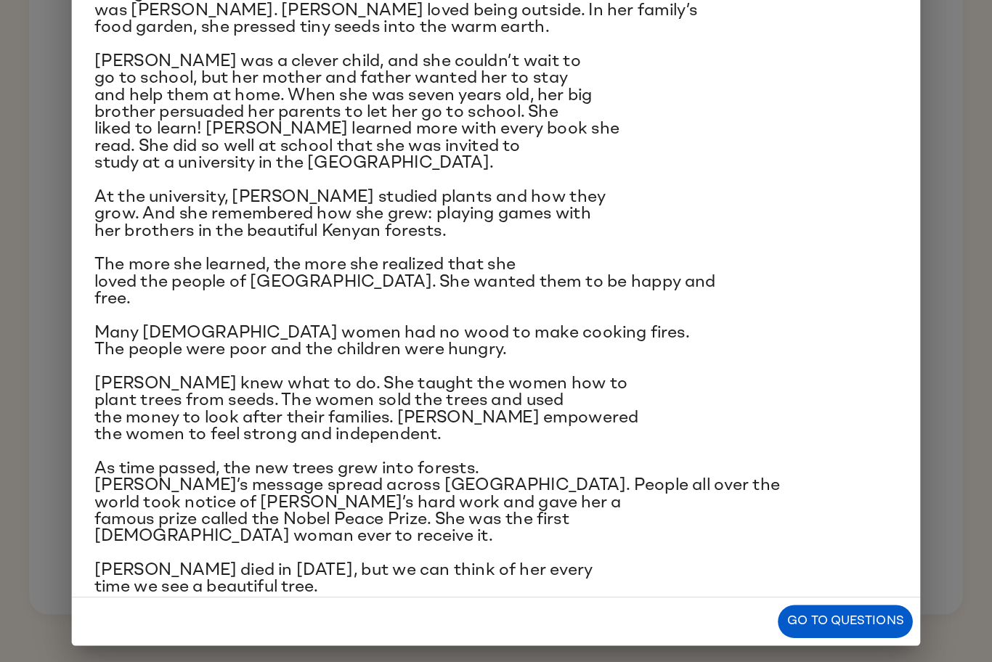
click at [740, 539] on div "In a village on the slopes of [GEOGRAPHIC_DATA] in [GEOGRAPHIC_DATA], a little …" at bounding box center [496, 336] width 654 height 532
click at [717, 539] on div "Go to questions" at bounding box center [496, 620] width 654 height 37
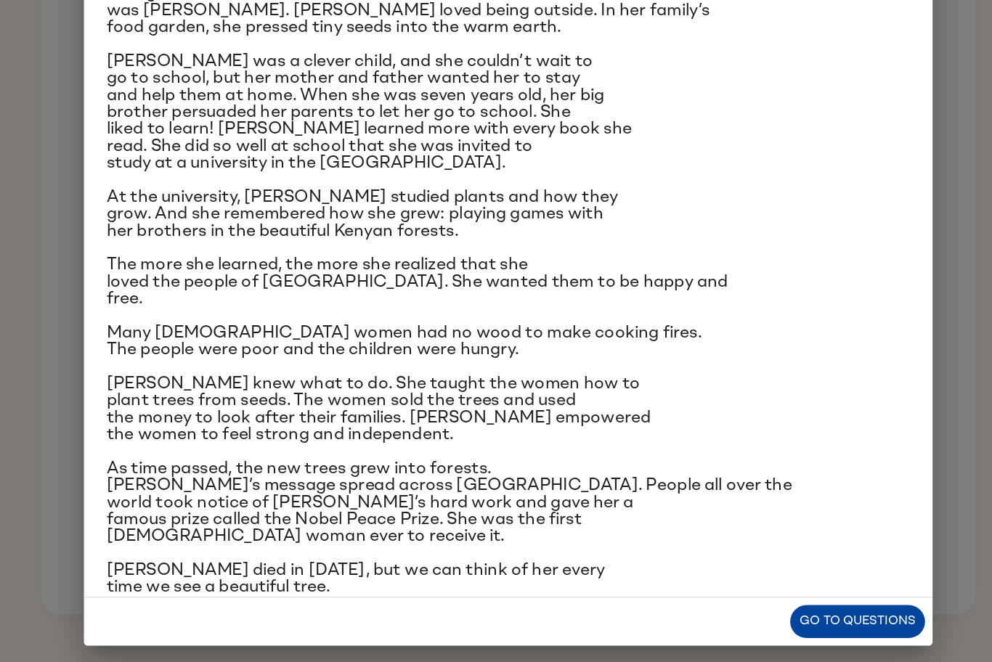
click at [741, 539] on button "Go to questions" at bounding box center [765, 620] width 104 height 25
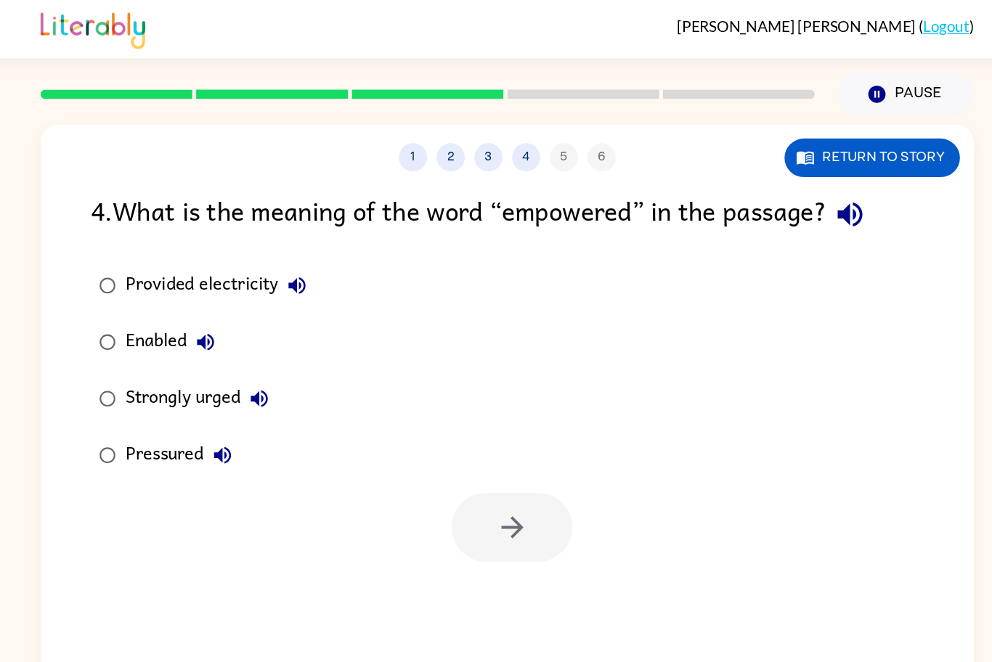
click at [221, 273] on div "Enabled" at bounding box center [240, 263] width 76 height 29
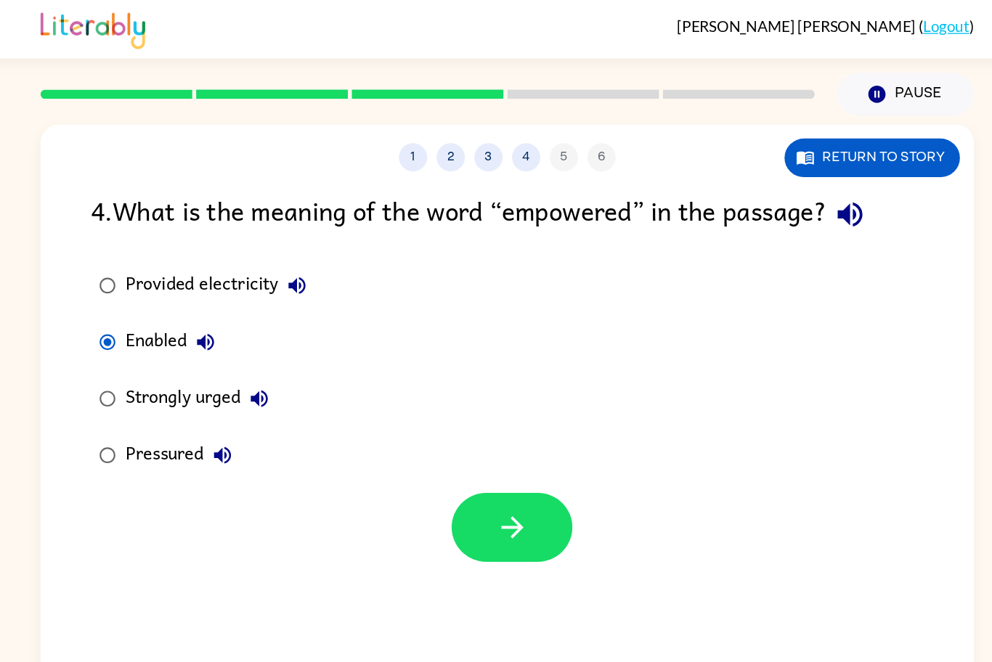
click at [230, 255] on div "Enabled" at bounding box center [240, 263] width 76 height 29
click at [524, 406] on button "button" at bounding box center [499, 406] width 93 height 53
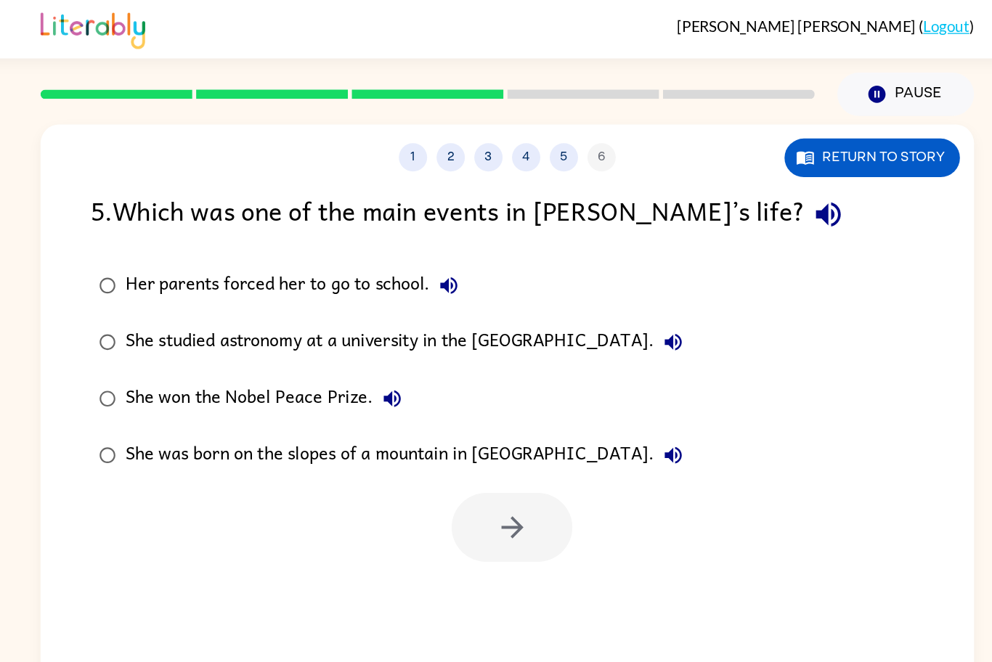
click at [359, 311] on div "She won the Nobel Peace Prize." at bounding box center [312, 307] width 220 height 29
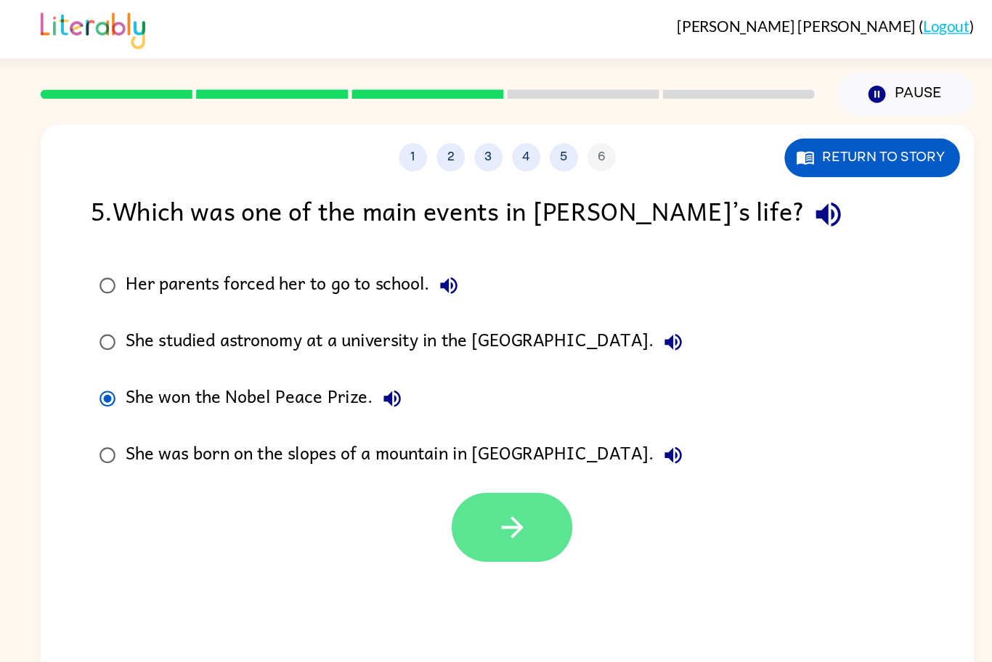
click at [507, 399] on icon "button" at bounding box center [499, 406] width 25 height 25
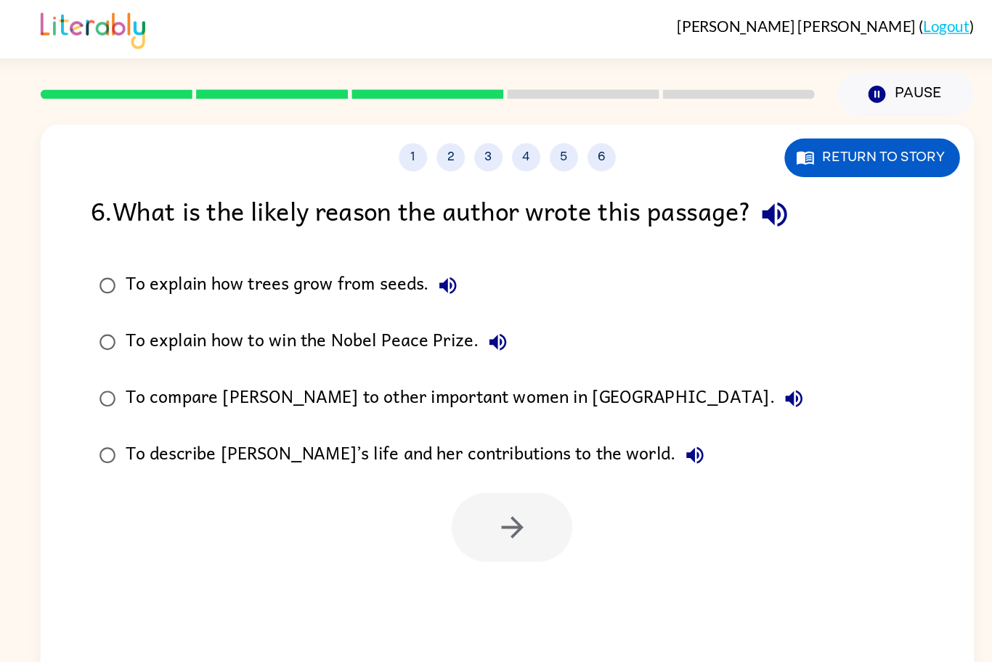
click at [527, 343] on div "To describe [PERSON_NAME]’s life and her contributions to the world." at bounding box center [428, 350] width 453 height 29
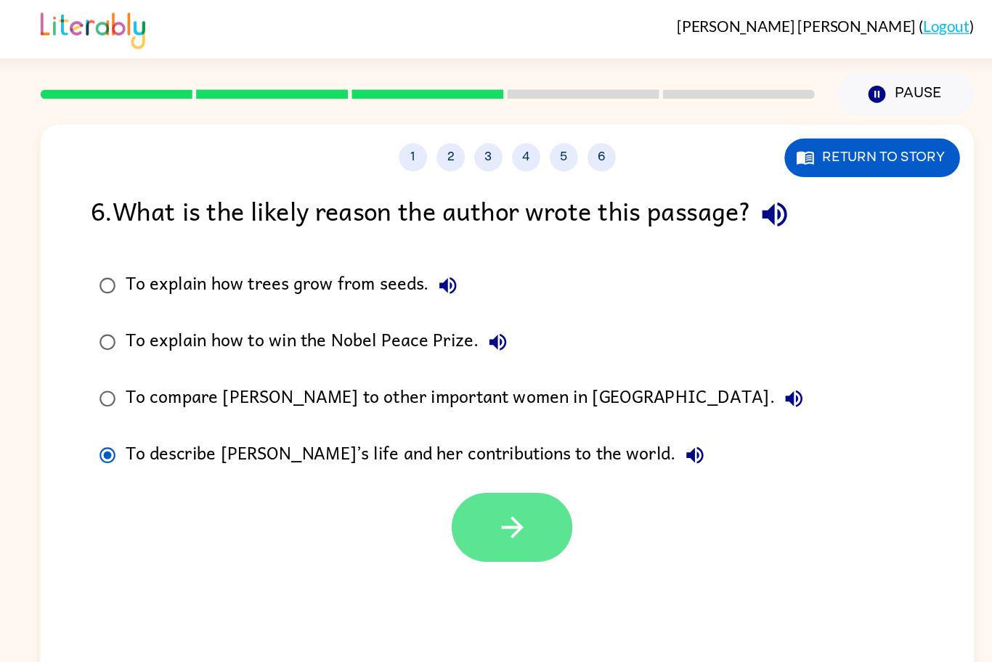
click at [507, 403] on icon "button" at bounding box center [499, 406] width 25 height 25
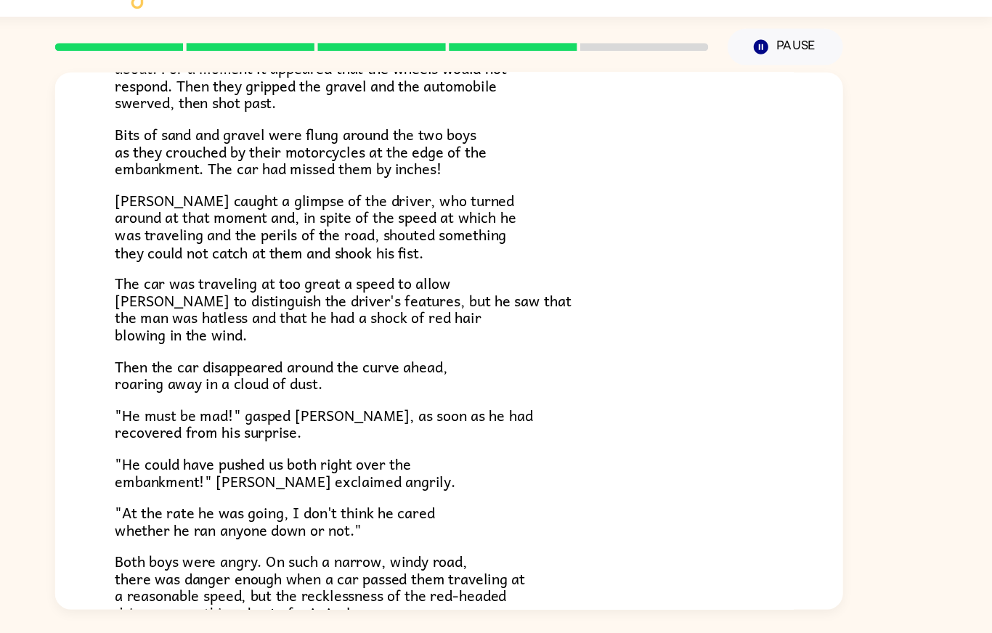
scroll to position [176, 0]
click at [798, 412] on p ""He must be mad!" gasped [PERSON_NAME], as soon as he had recovered from his su…" at bounding box center [496, 415] width 610 height 31
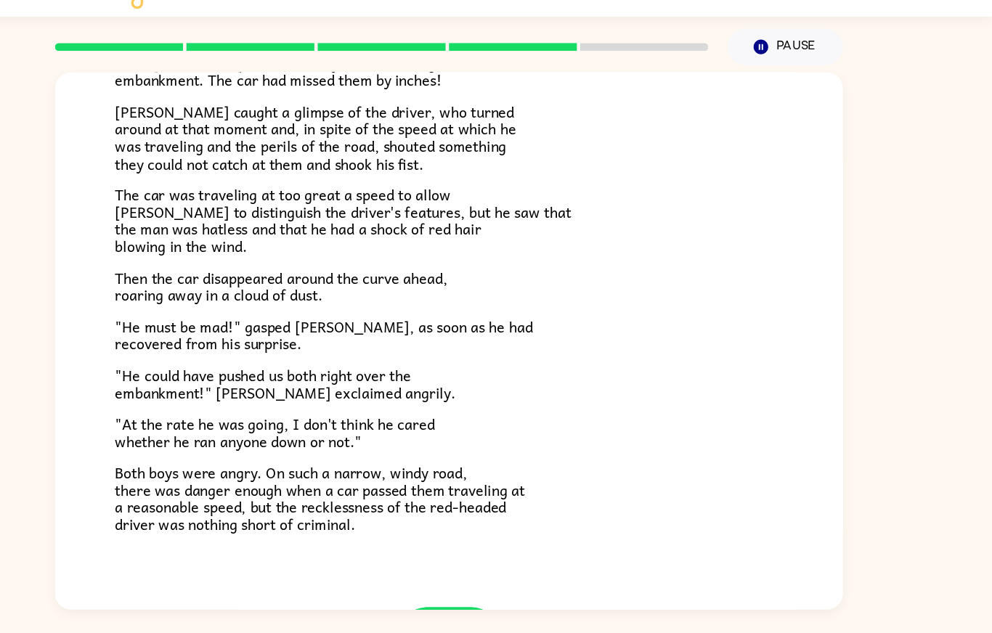
scroll to position [72, 0]
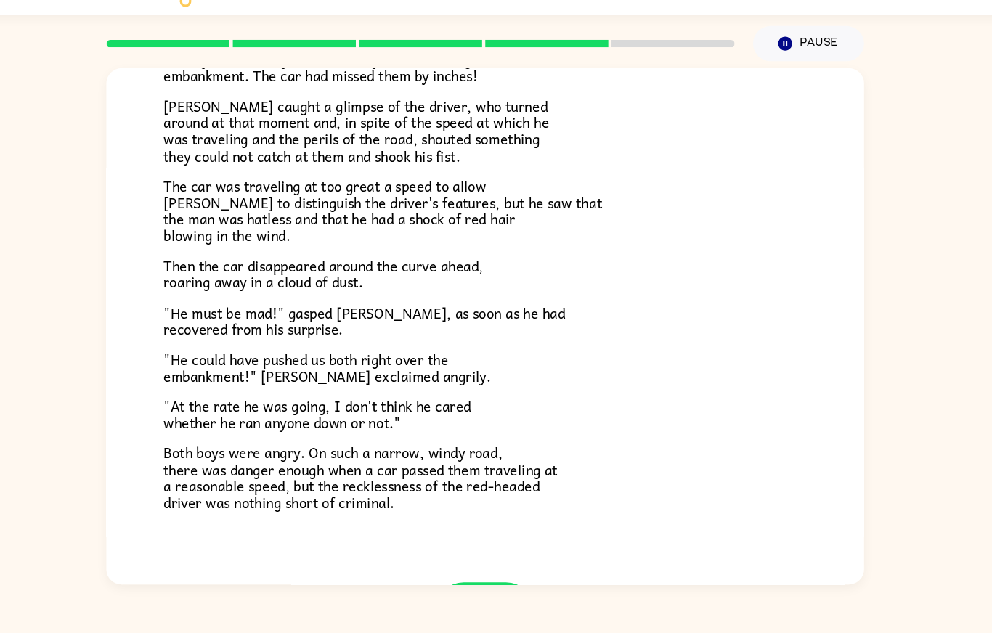
click at [490, 539] on icon "button" at bounding box center [496, 610] width 25 height 25
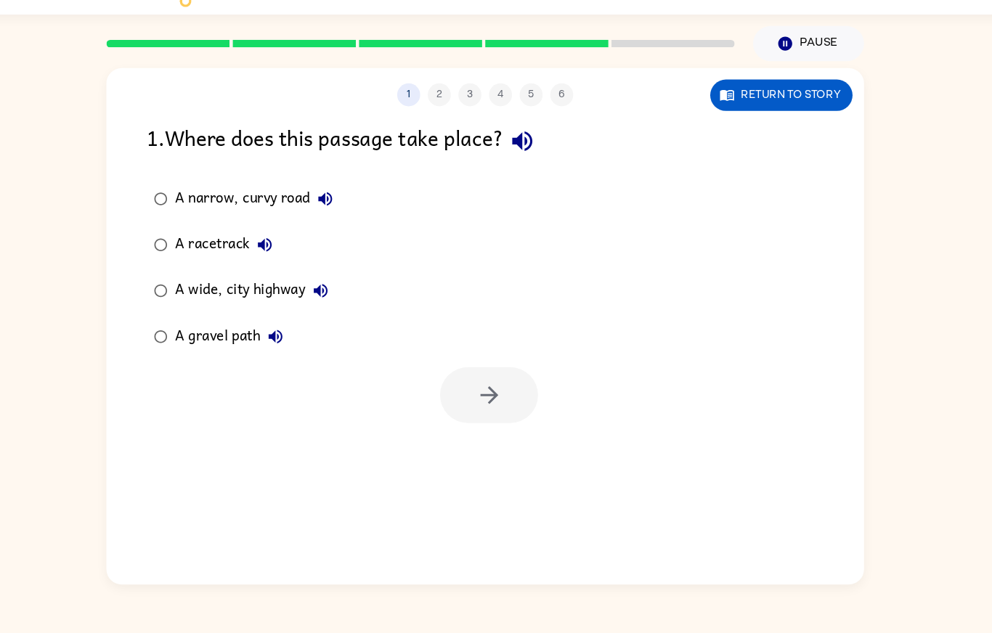
scroll to position [0, 0]
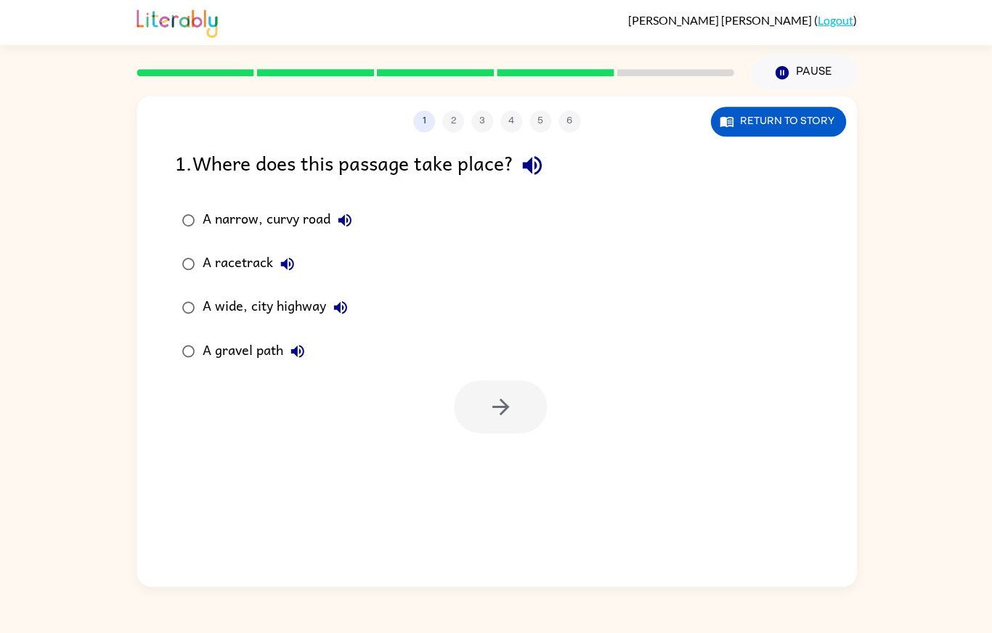
click at [698, 435] on div "1 2 3 4 5 6 Return to story 1 . Where does this passage take place? A narrow, c…" at bounding box center [496, 341] width 719 height 490
click at [765, 107] on button "Return to story" at bounding box center [776, 122] width 135 height 30
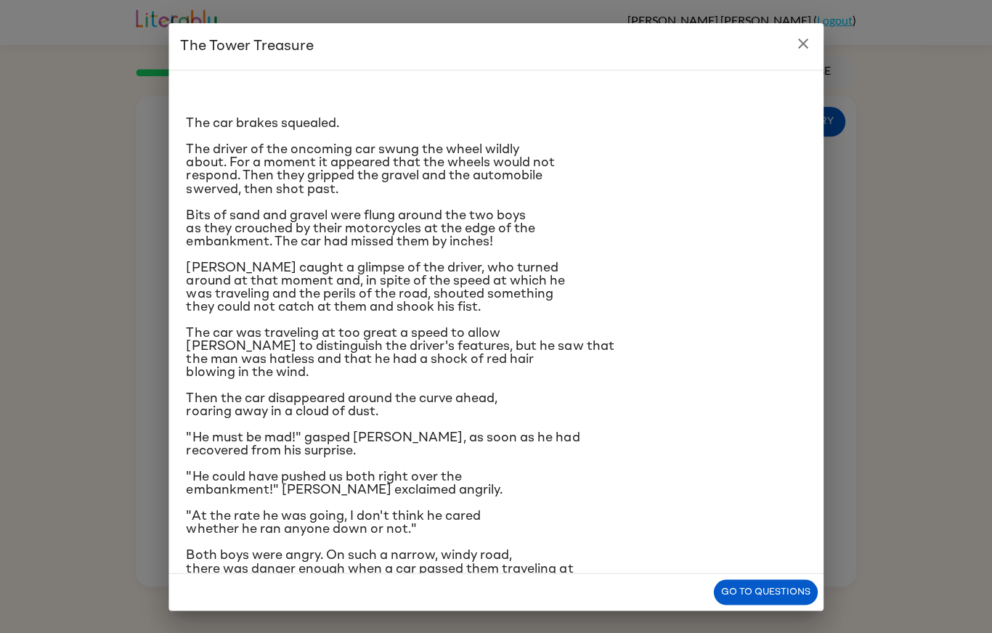
click at [782, 539] on button "Go to questions" at bounding box center [765, 591] width 104 height 25
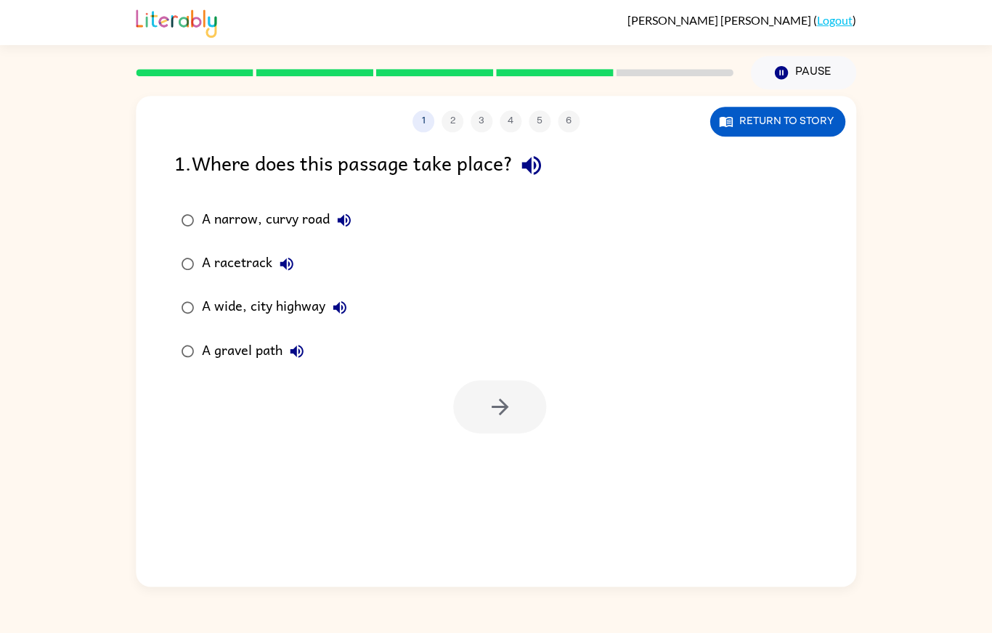
click at [303, 206] on div "A narrow, curvy road" at bounding box center [280, 220] width 157 height 29
click at [499, 394] on icon "button" at bounding box center [499, 406] width 25 height 25
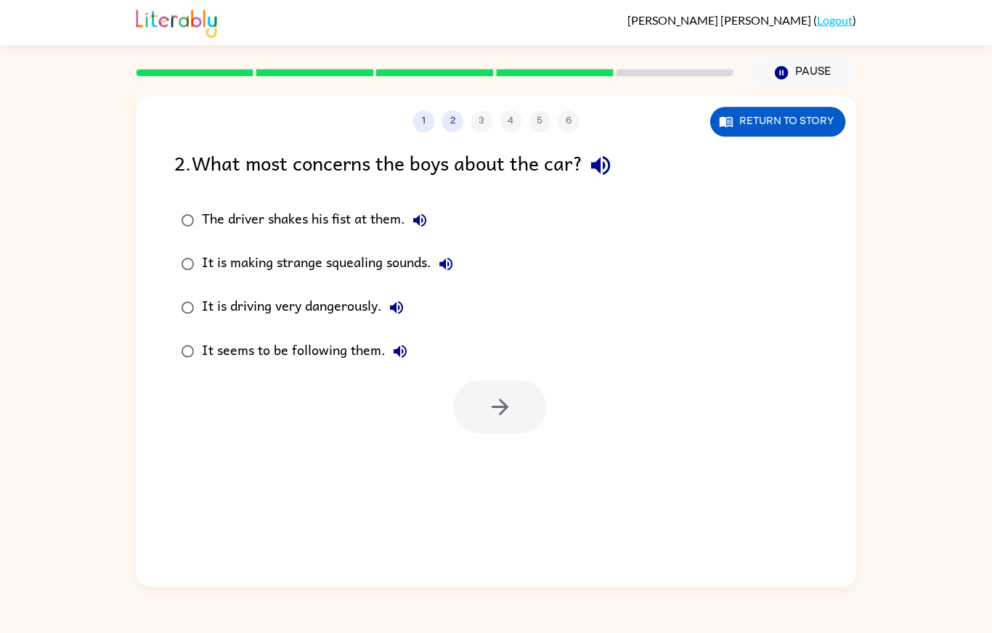
click at [769, 107] on button "Return to story" at bounding box center [776, 122] width 135 height 30
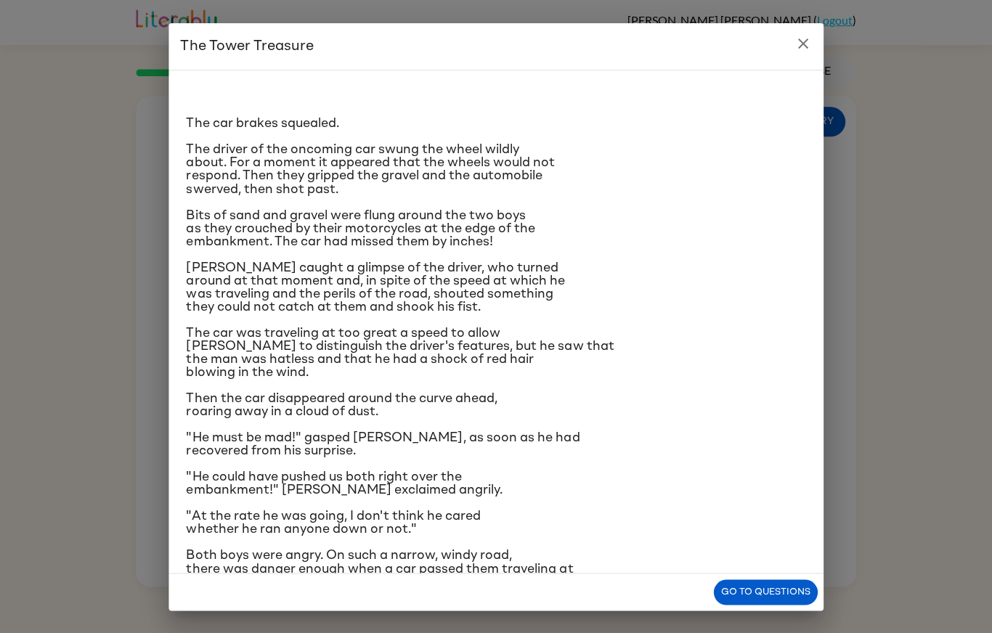
click at [758, 539] on button "Go to questions" at bounding box center [765, 591] width 104 height 25
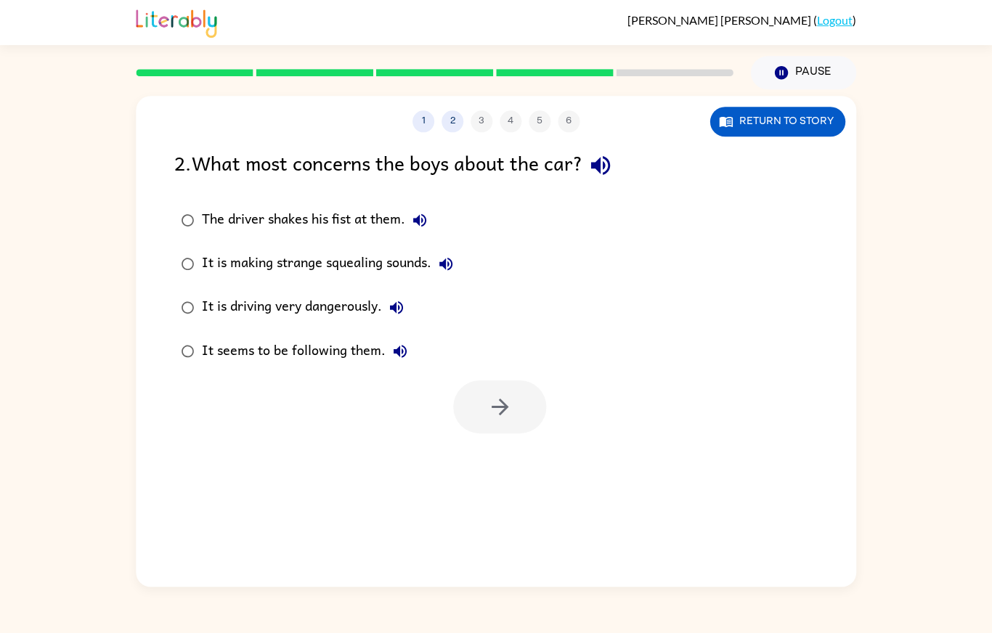
click at [313, 293] on div "It is driving very dangerously." at bounding box center [306, 307] width 209 height 29
click at [495, 394] on icon "button" at bounding box center [499, 406] width 25 height 25
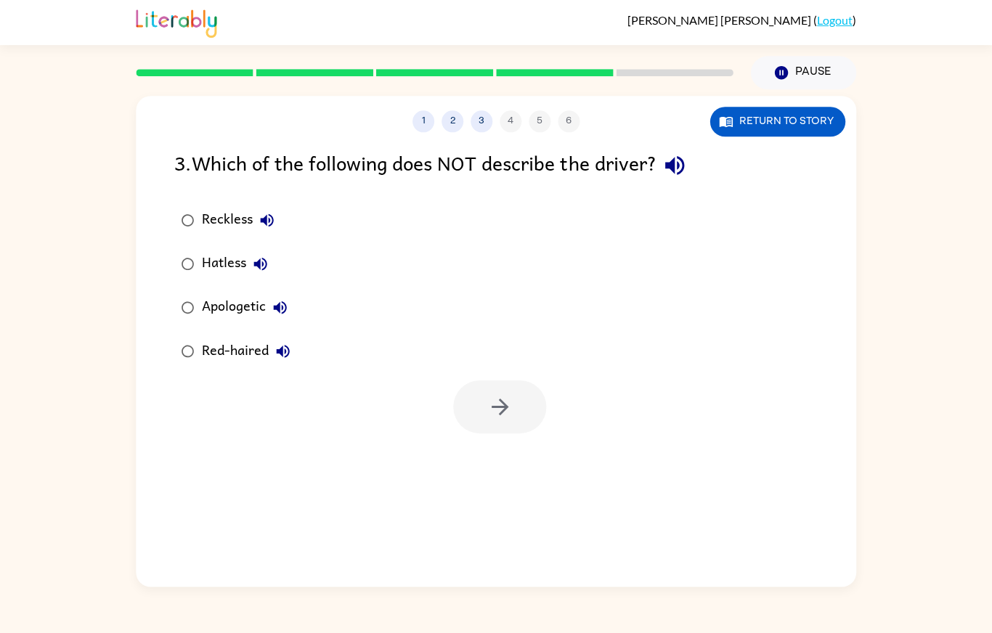
click at [237, 293] on div "Apologetic" at bounding box center [248, 307] width 93 height 29
click at [476, 380] on button "button" at bounding box center [499, 406] width 93 height 53
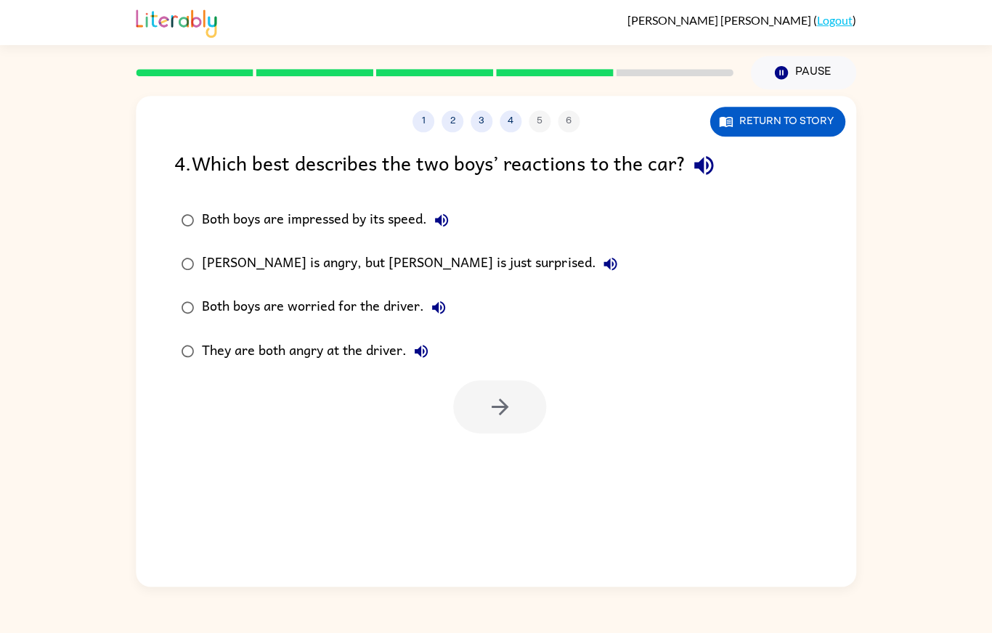
click at [384, 336] on div "They are both angry at the driver." at bounding box center [319, 350] width 234 height 29
click at [501, 394] on icon "button" at bounding box center [499, 406] width 25 height 25
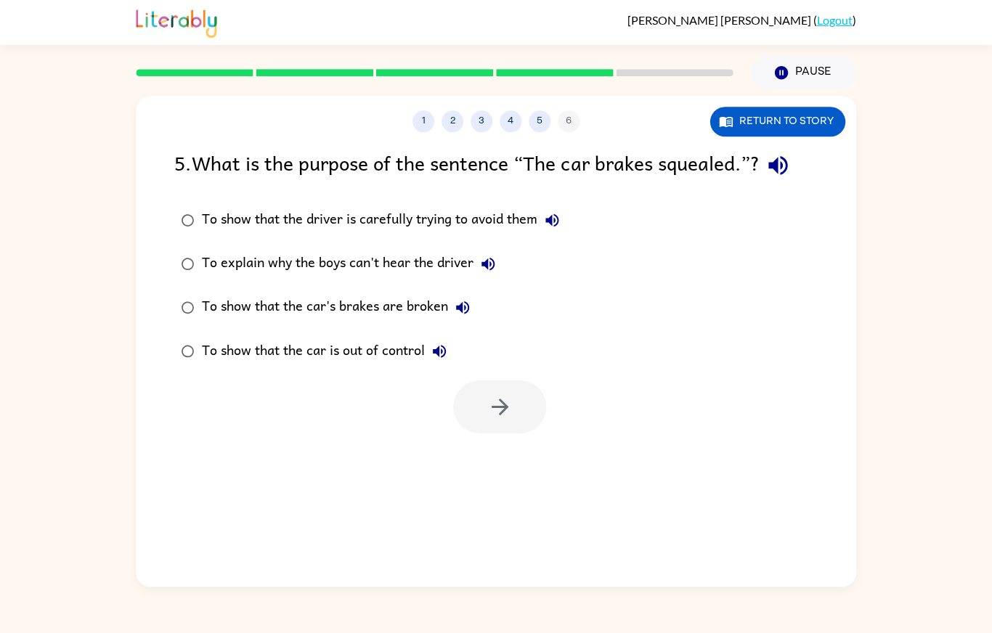
click at [225, 336] on div "To show that the car is out of control" at bounding box center [328, 350] width 252 height 29
click at [529, 380] on button "button" at bounding box center [499, 406] width 93 height 53
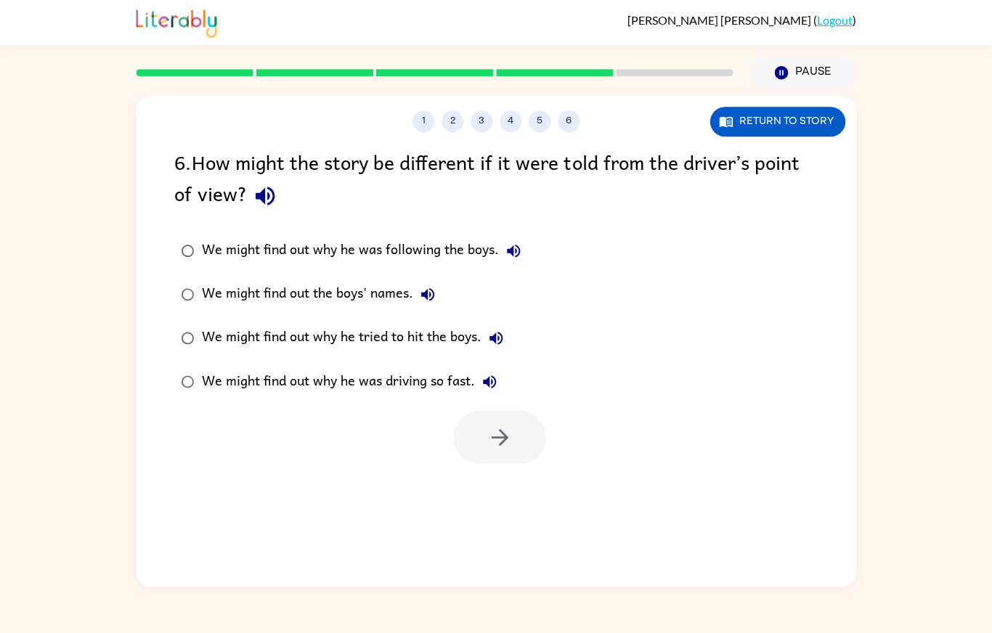
click at [455, 359] on label "We might find out why he was driving so fast." at bounding box center [351, 381] width 368 height 44
click at [485, 410] on button "button" at bounding box center [499, 436] width 93 height 53
